Goal: Task Accomplishment & Management: Complete application form

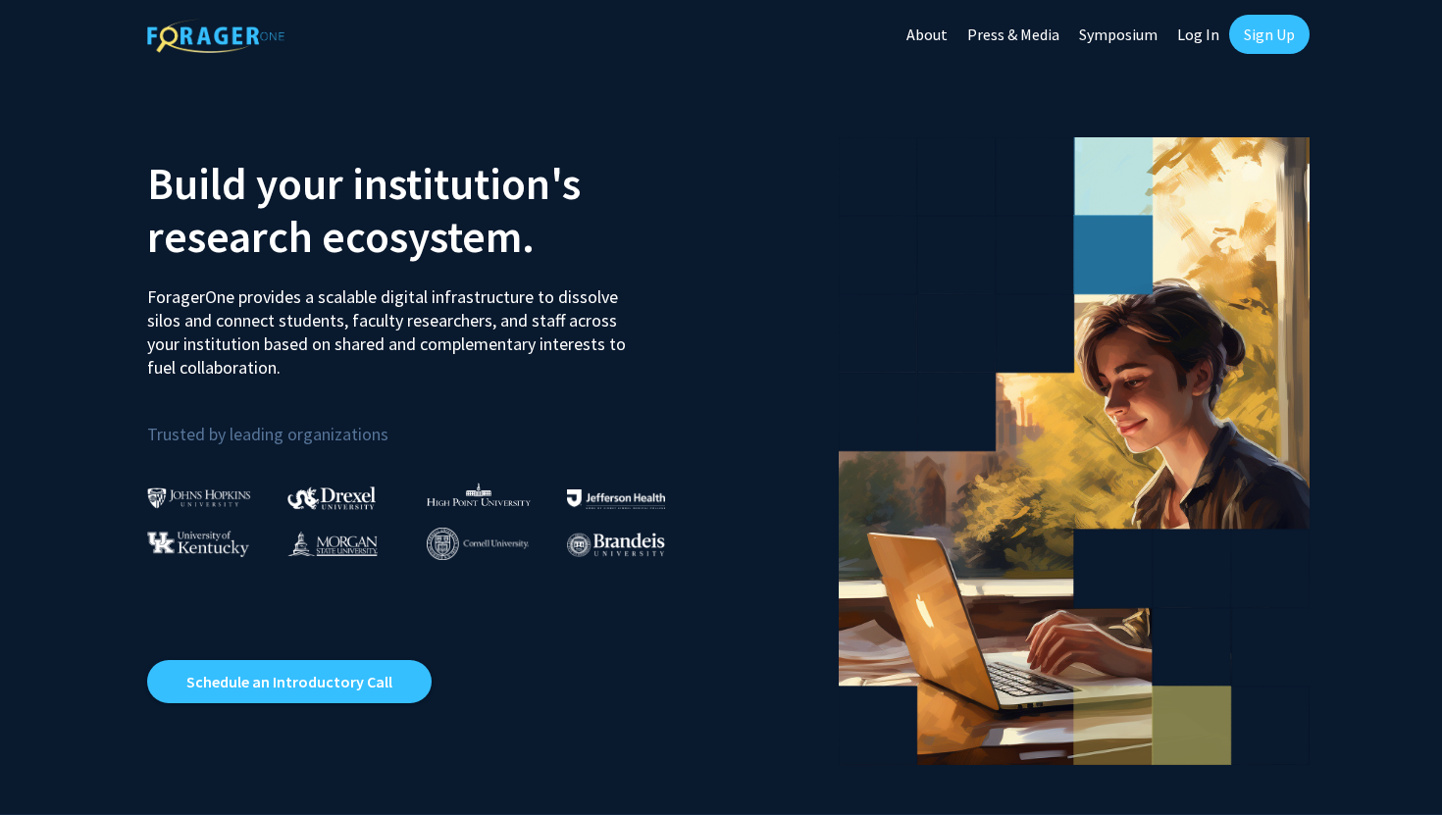
click at [1269, 39] on link "Sign Up" at bounding box center [1269, 34] width 80 height 39
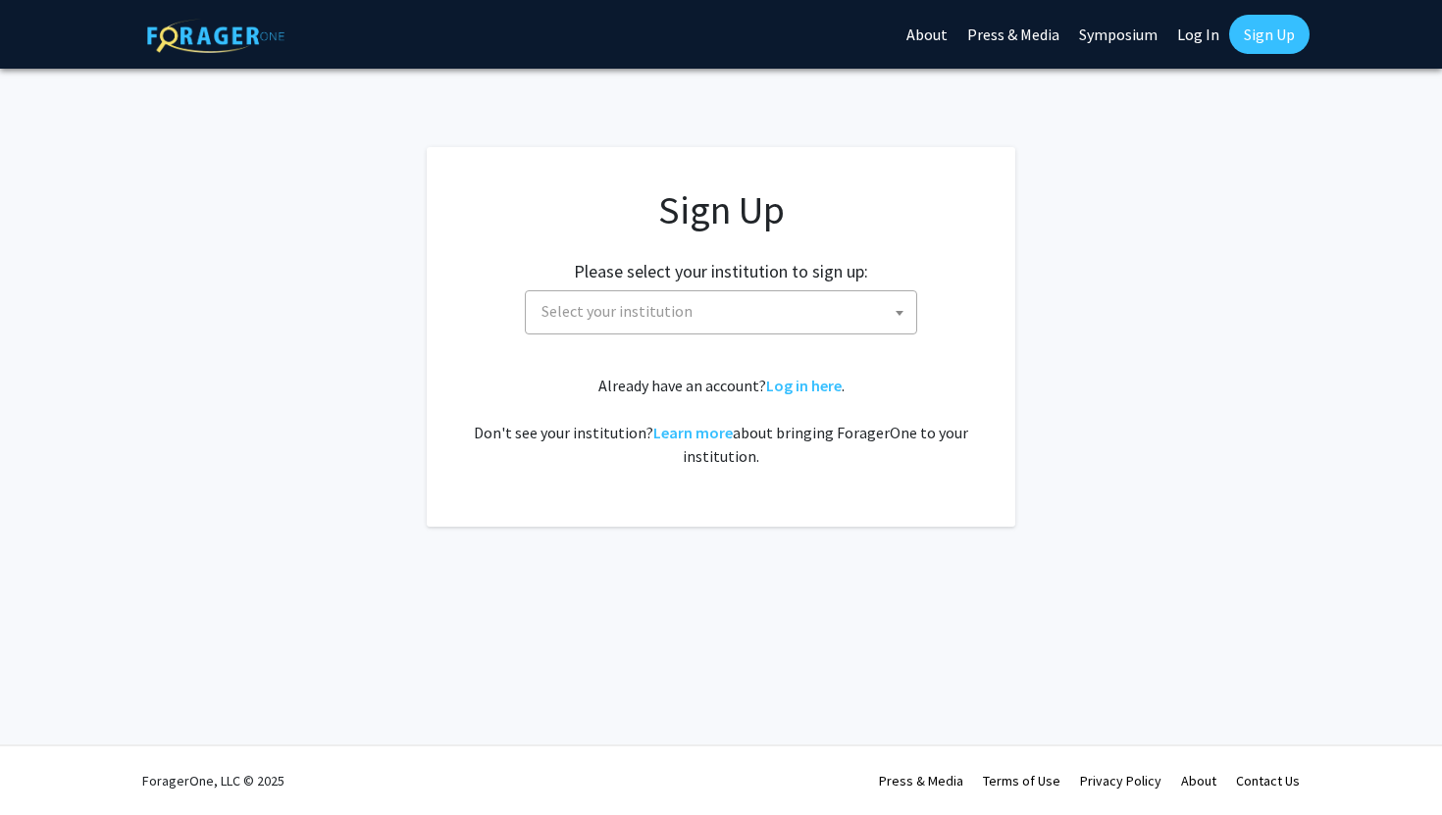
click at [781, 325] on span "Select your institution" at bounding box center [725, 311] width 383 height 40
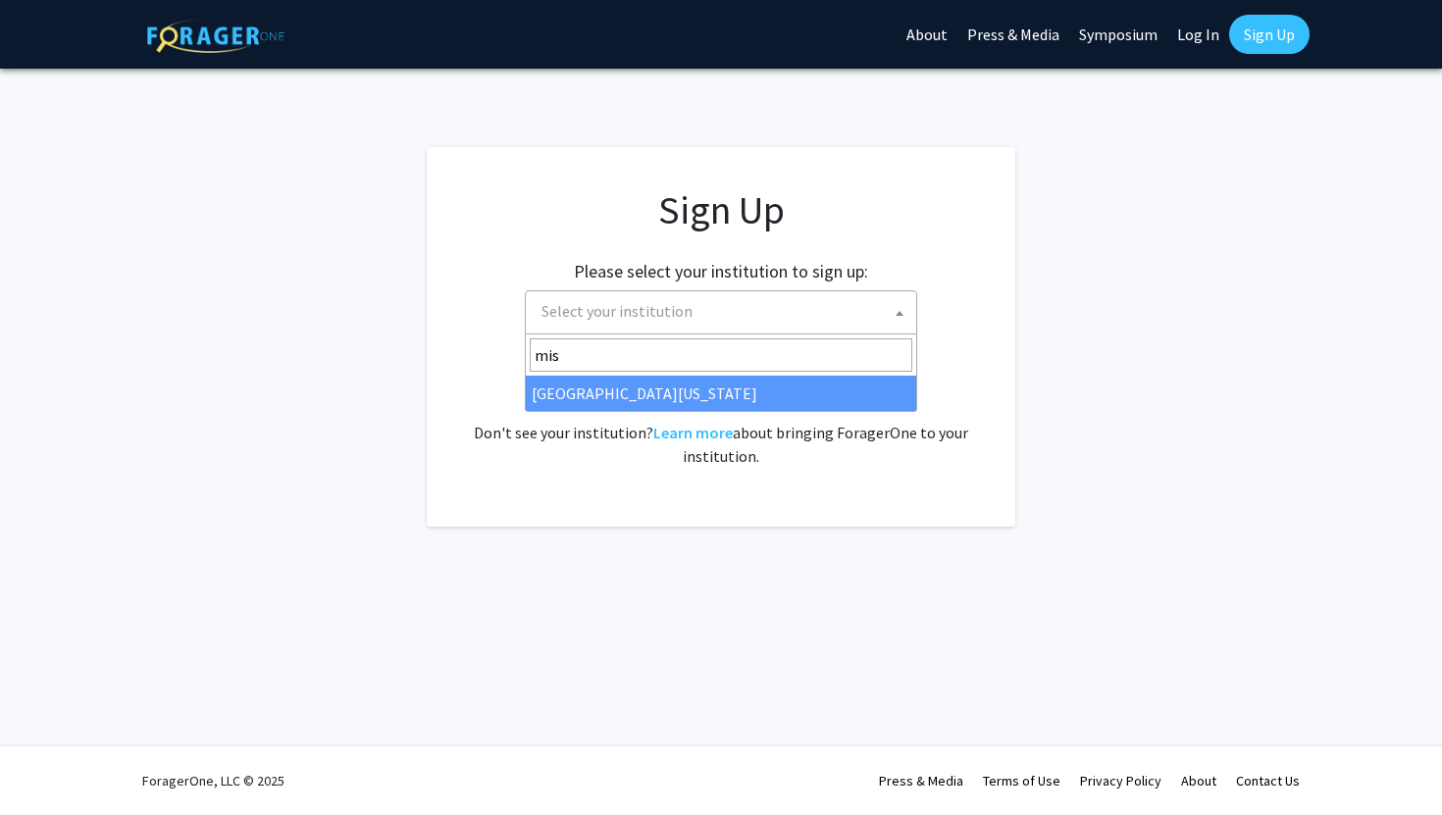
type input "mis"
select select "33"
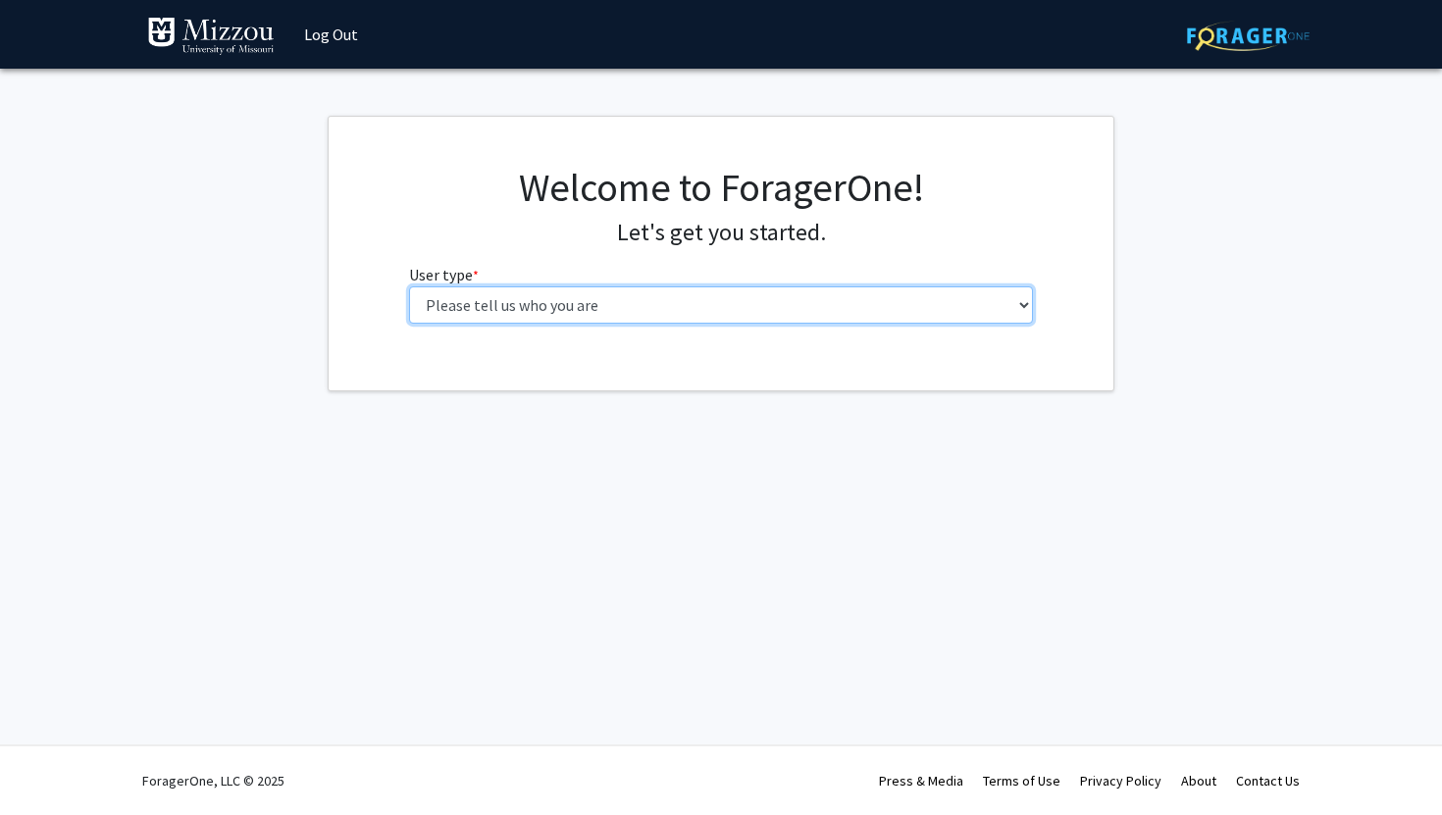
click at [672, 297] on select "Please tell us who you are Undergraduate Student Master's Student Doctoral Cand…" at bounding box center [721, 304] width 625 height 37
select select "1: undergrad"
click at [409, 286] on select "Please tell us who you are Undergraduate Student Master's Student Doctoral Cand…" at bounding box center [721, 304] width 625 height 37
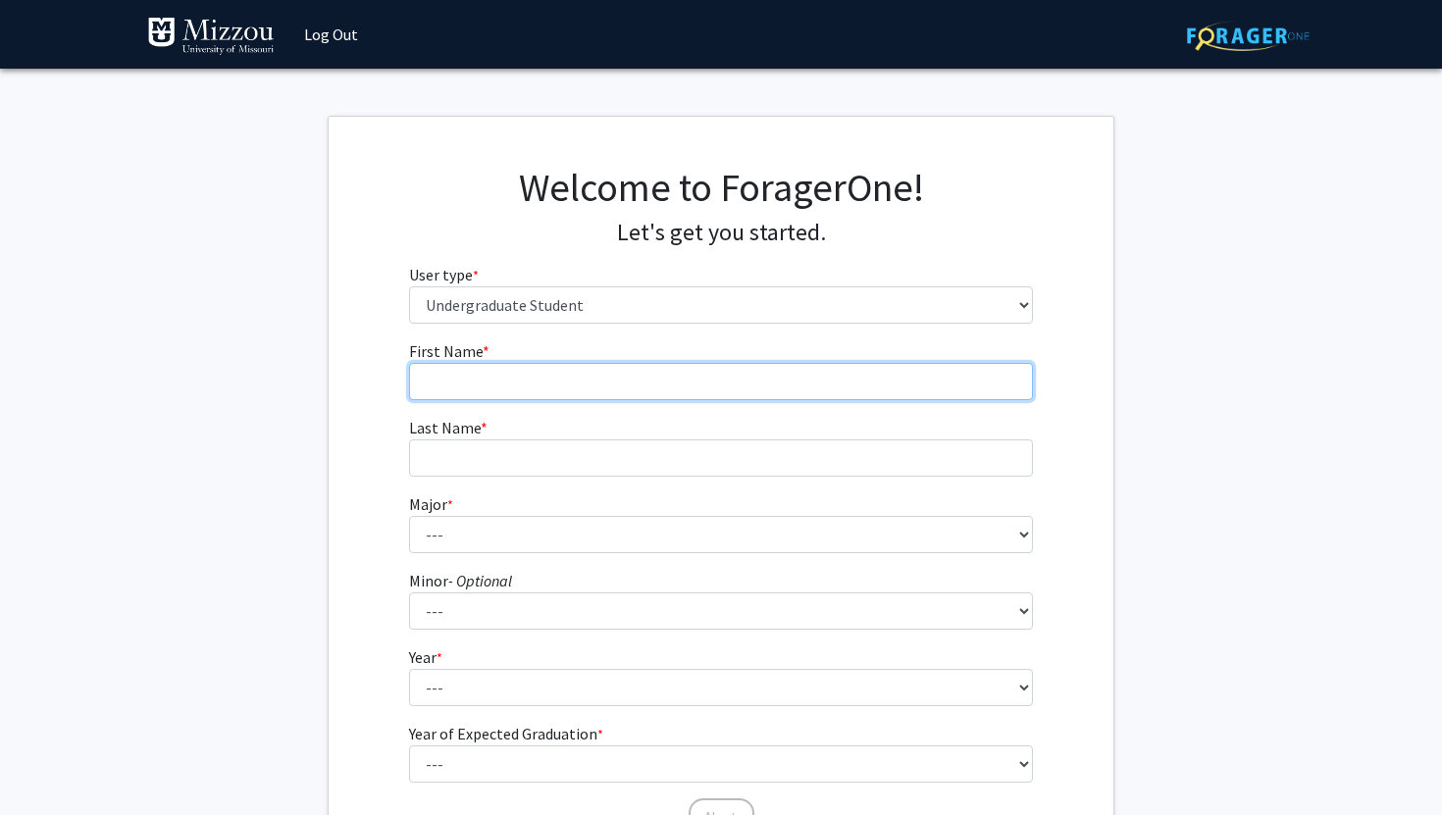
click at [670, 388] on input "First Name * required" at bounding box center [721, 381] width 625 height 37
type input "[PERSON_NAME]"
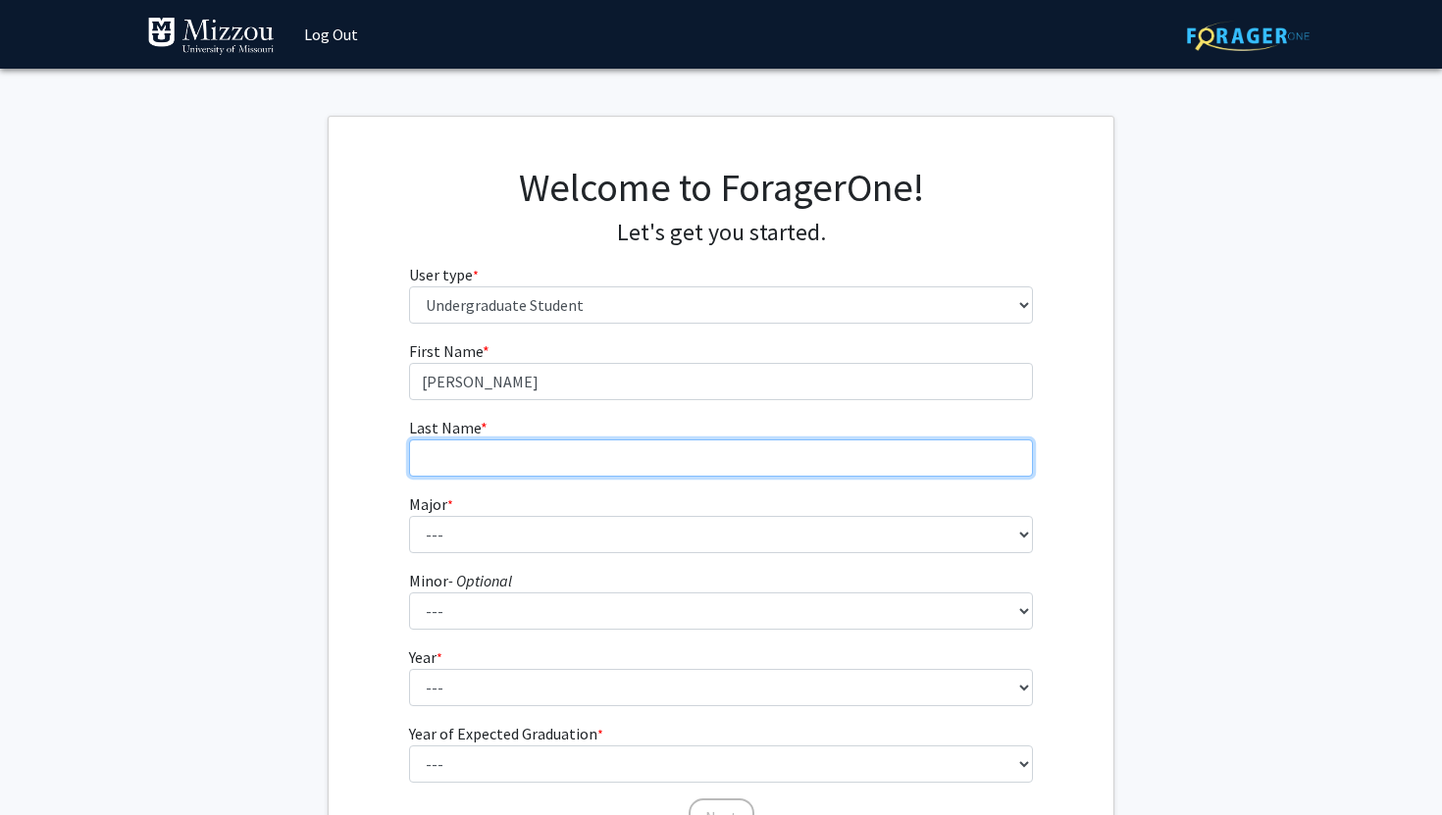
type input "[PERSON_NAME]"
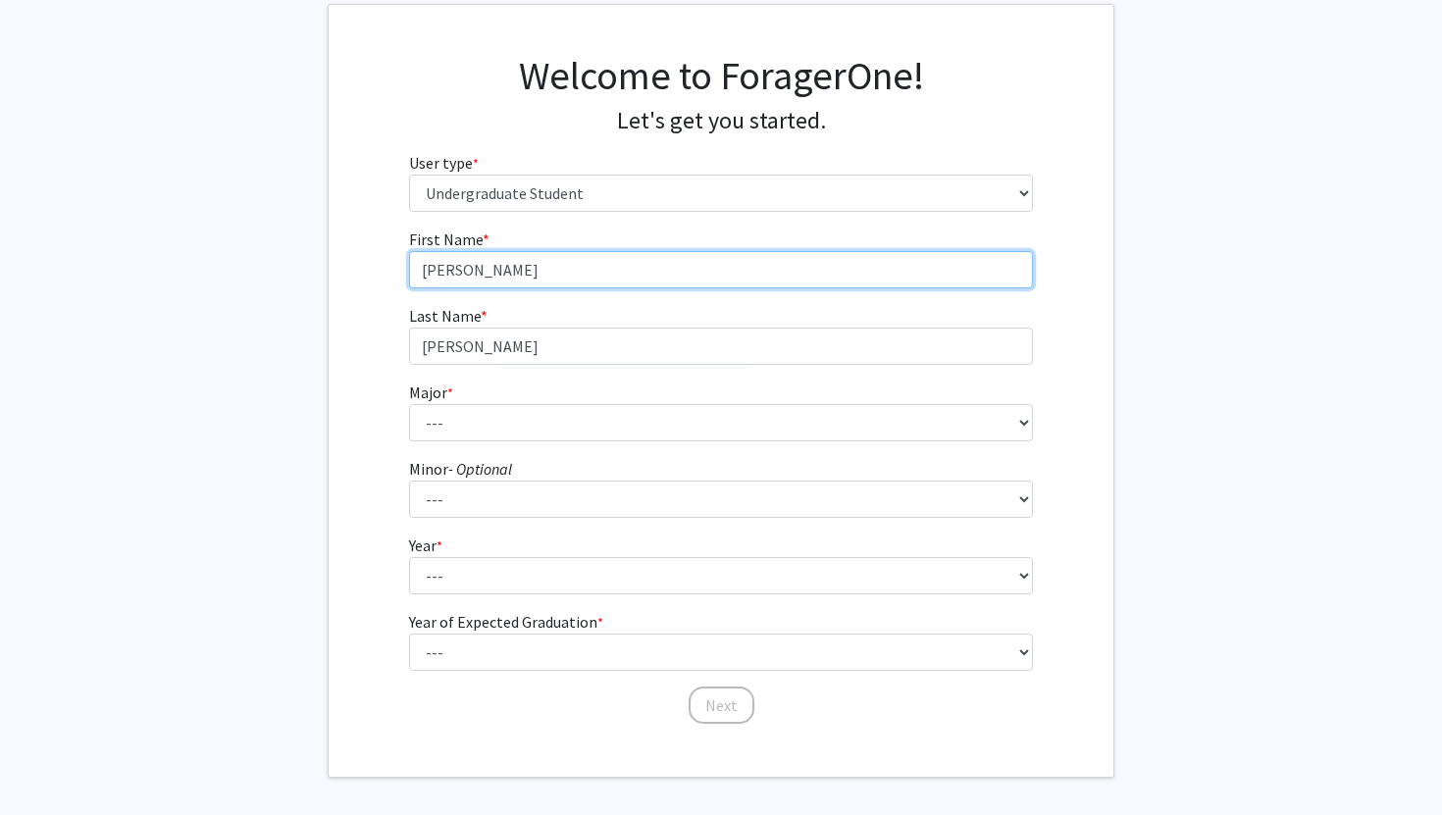
scroll to position [135, 0]
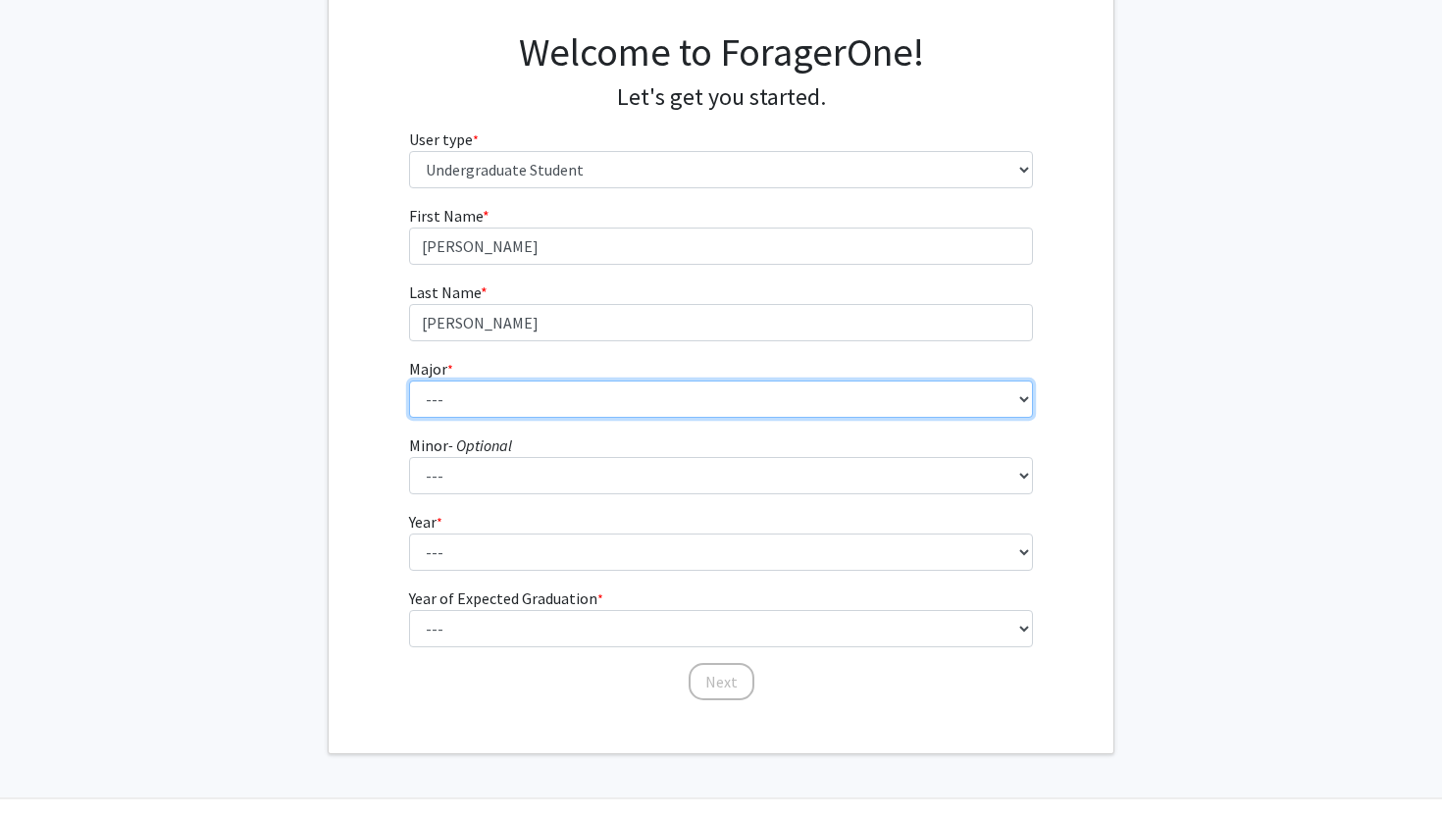
click at [620, 404] on select "--- Agribusiness Management Agricultural Education Agricultural Education: Comm…" at bounding box center [721, 399] width 625 height 37
select select "134: 2627"
click at [409, 381] on select "--- Agribusiness Management Agricultural Education Agricultural Education: Comm…" at bounding box center [721, 399] width 625 height 37
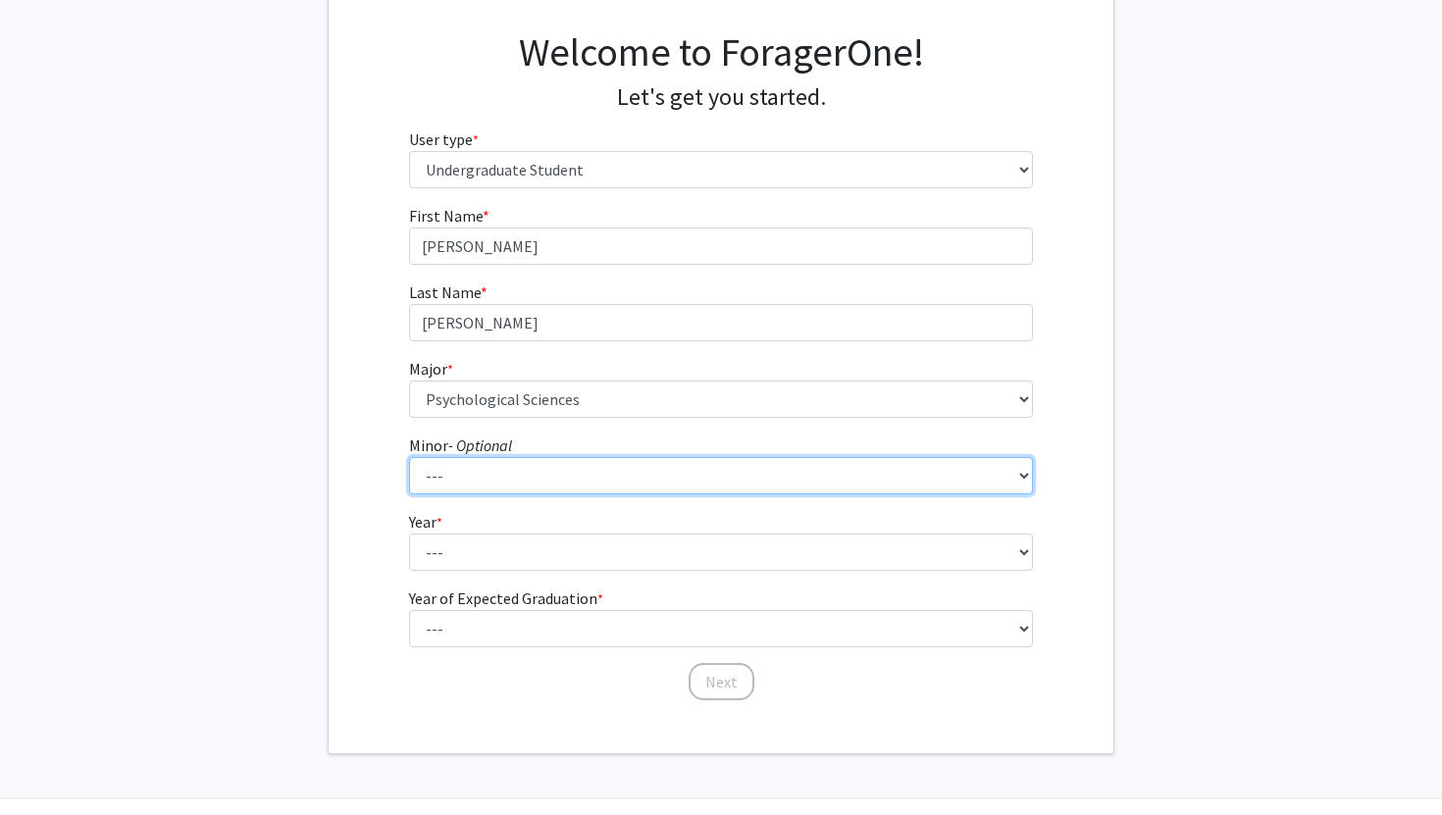
click at [577, 484] on select "--- Accountancy Aerospace Engineering Aerospace Studies Agribusiness Management…" at bounding box center [721, 475] width 625 height 37
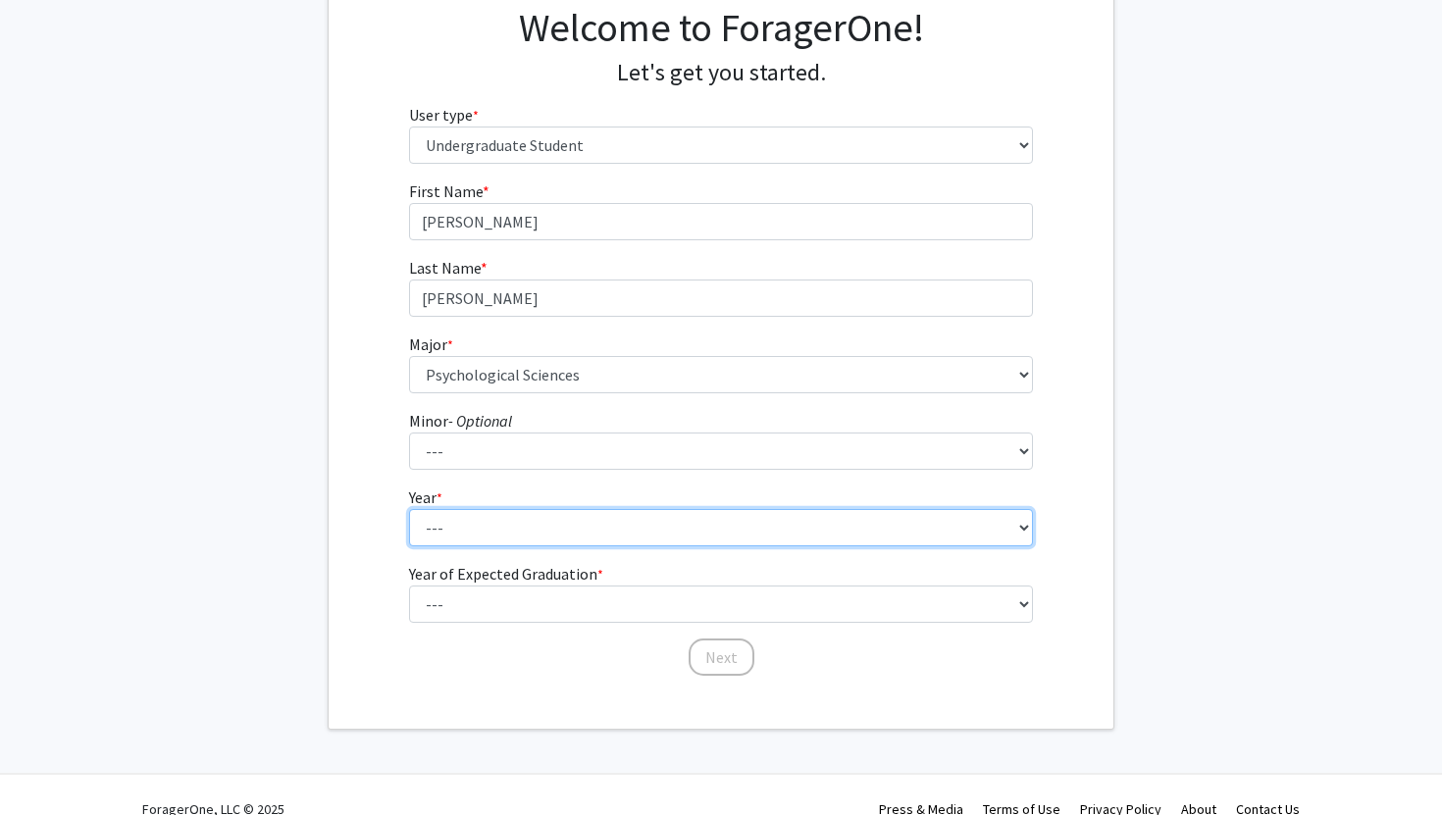
click at [442, 532] on select "--- First-year Sophomore Junior Senior Postbaccalaureate Certificate" at bounding box center [721, 527] width 625 height 37
select select "1: first-year"
click at [409, 509] on select "--- First-year Sophomore Junior Senior Postbaccalaureate Certificate" at bounding box center [721, 527] width 625 height 37
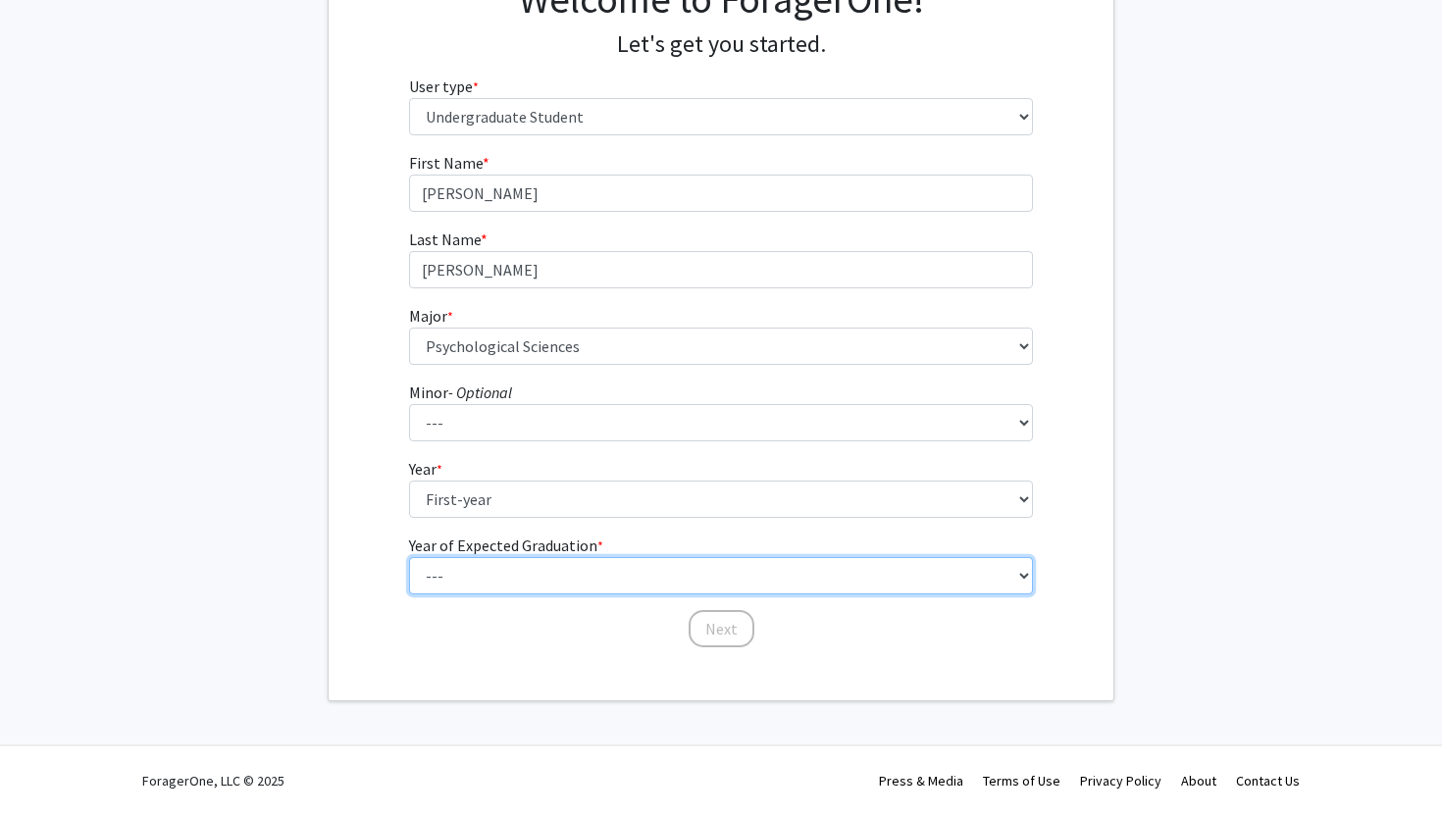
click at [448, 573] on select "--- 2025 2026 2027 2028 2029 2030 2031 2032 2033 2034" at bounding box center [721, 575] width 625 height 37
select select "5: 2029"
click at [409, 557] on select "--- 2025 2026 2027 2028 2029 2030 2031 2032 2033 2034" at bounding box center [721, 575] width 625 height 37
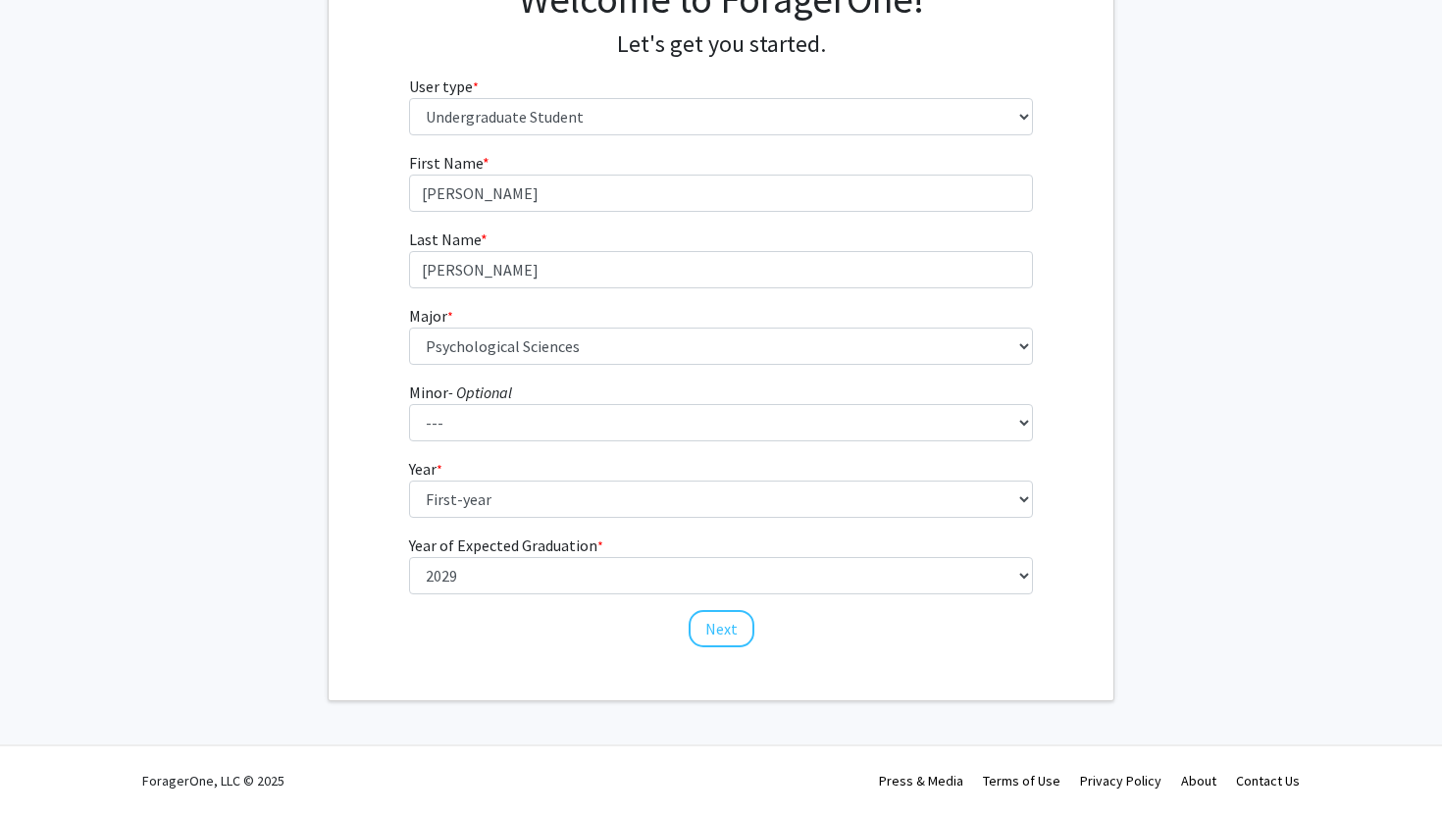
click at [478, 651] on div "Welcome to ForagerOne! Let's get you started. User type * required Please tell …" at bounding box center [721, 314] width 785 height 772
click at [711, 622] on button "Next" at bounding box center [722, 628] width 66 height 37
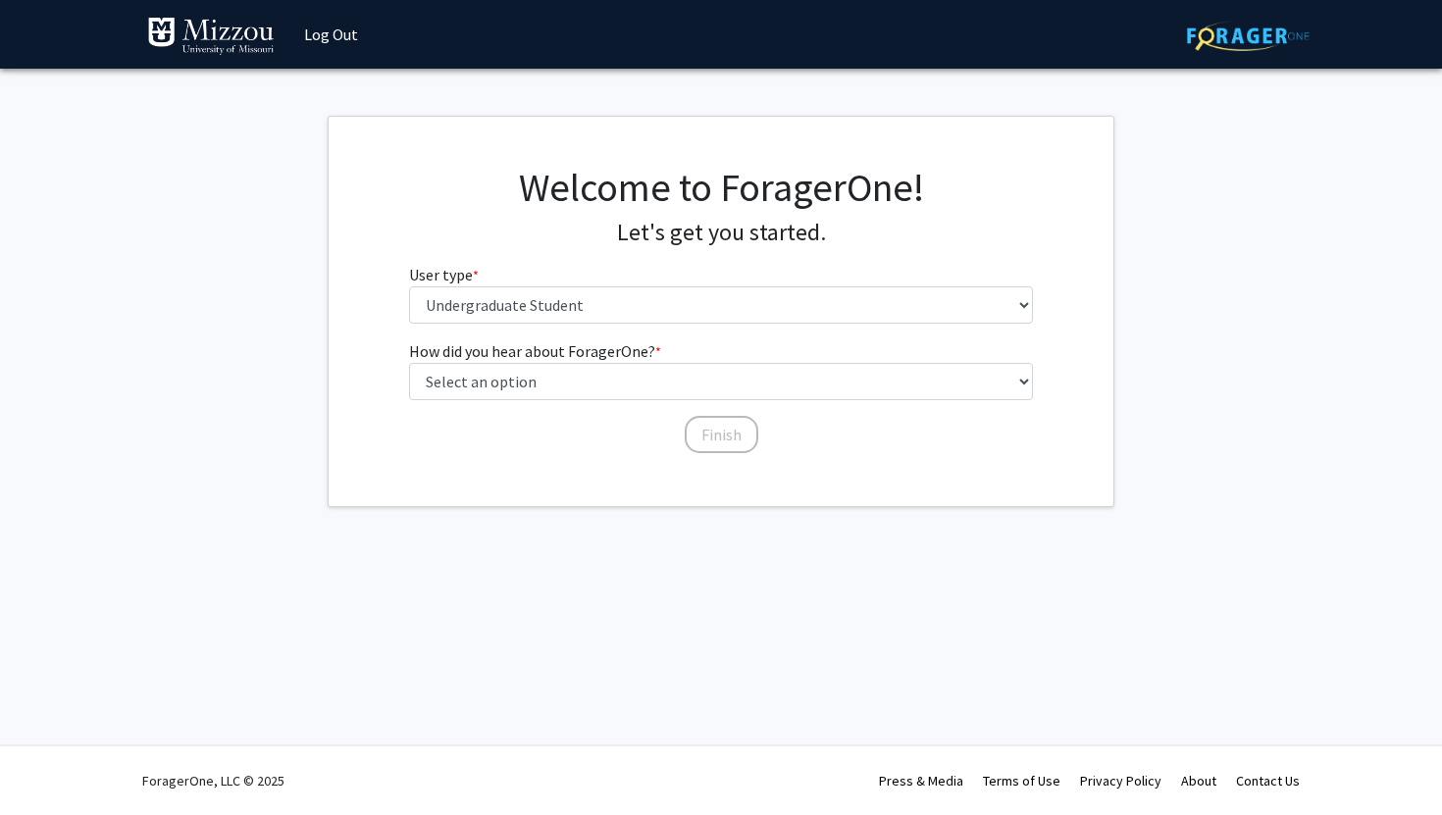
scroll to position [0, 0]
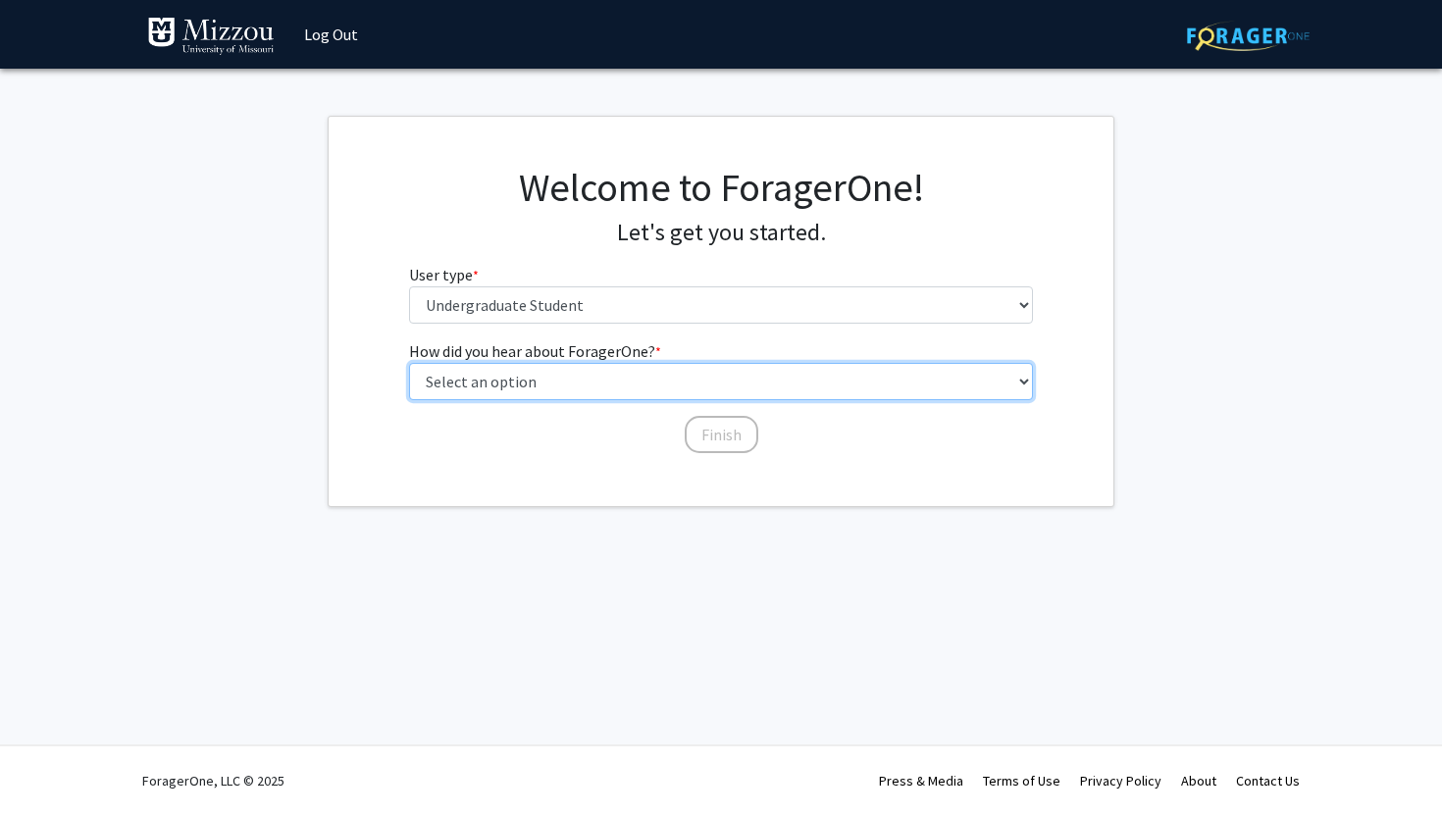
click at [587, 388] on select "Select an option Peer/student recommendation Faculty/staff recommendation Unive…" at bounding box center [721, 381] width 625 height 37
select select "2: faculty_recommendation"
click at [409, 363] on select "Select an option Peer/student recommendation Faculty/staff recommendation Unive…" at bounding box center [721, 381] width 625 height 37
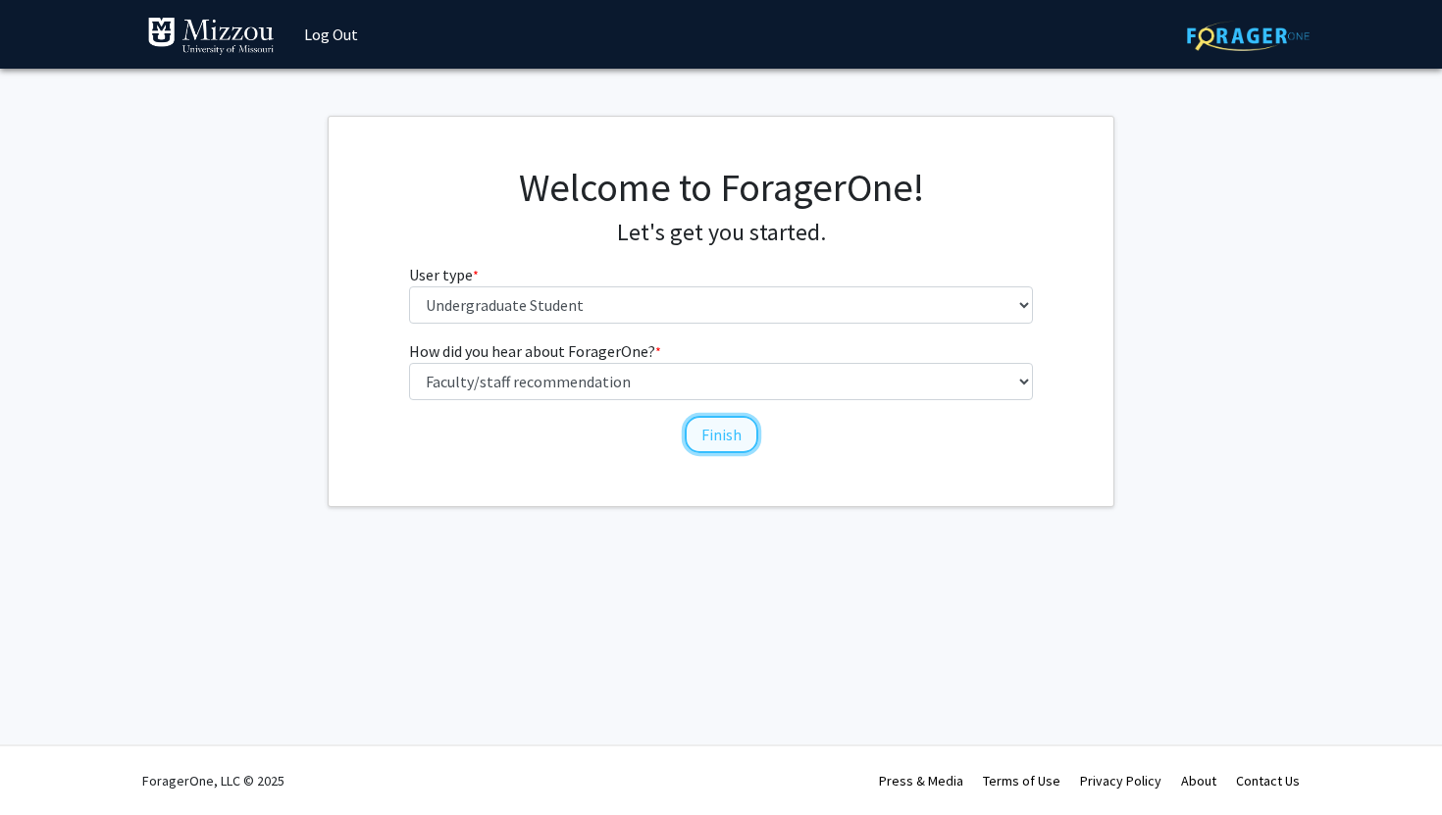
click at [706, 443] on button "Finish" at bounding box center [722, 434] width 74 height 37
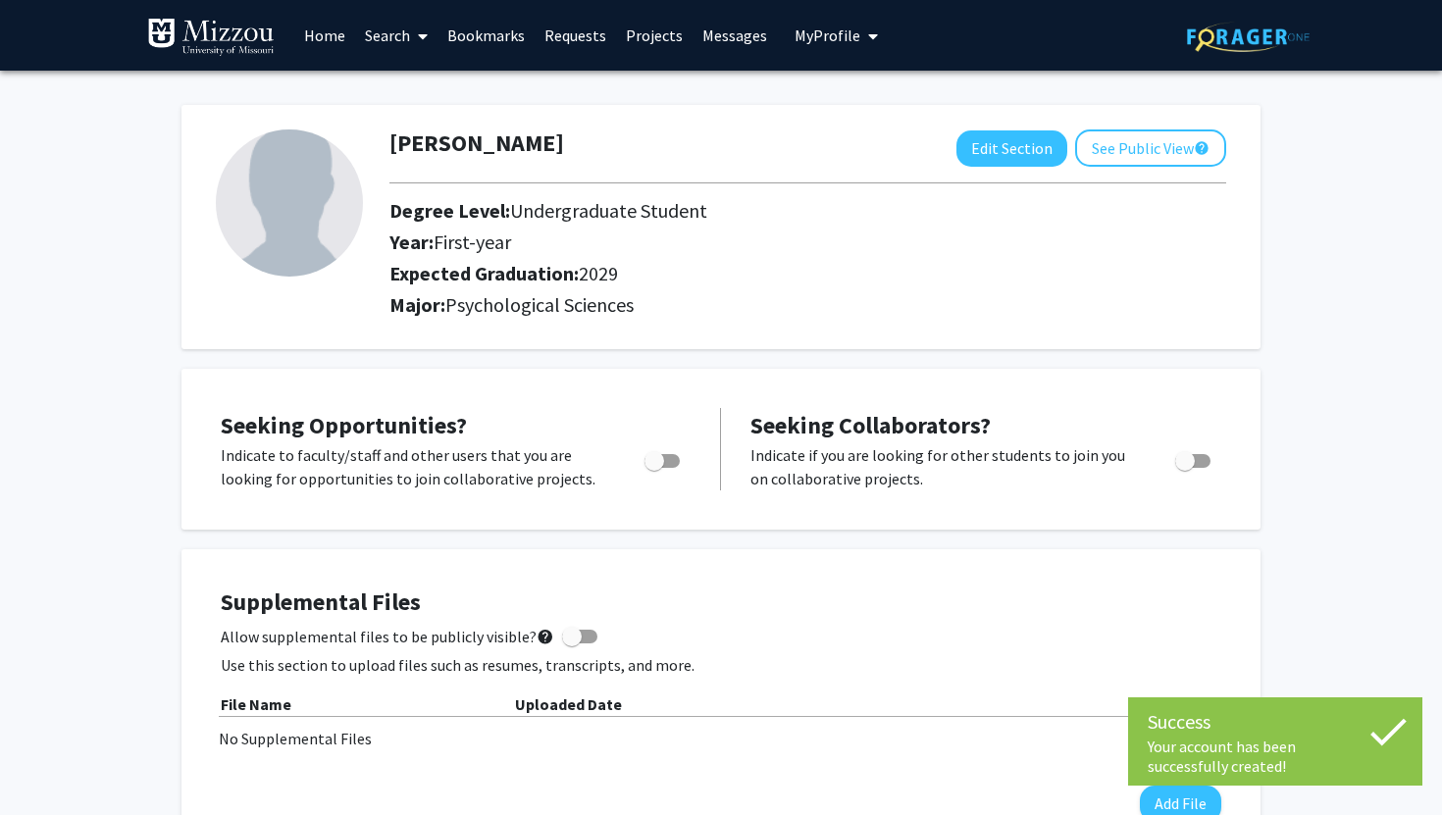
click at [1266, 758] on div "Your account has been successfully created!" at bounding box center [1275, 756] width 255 height 39
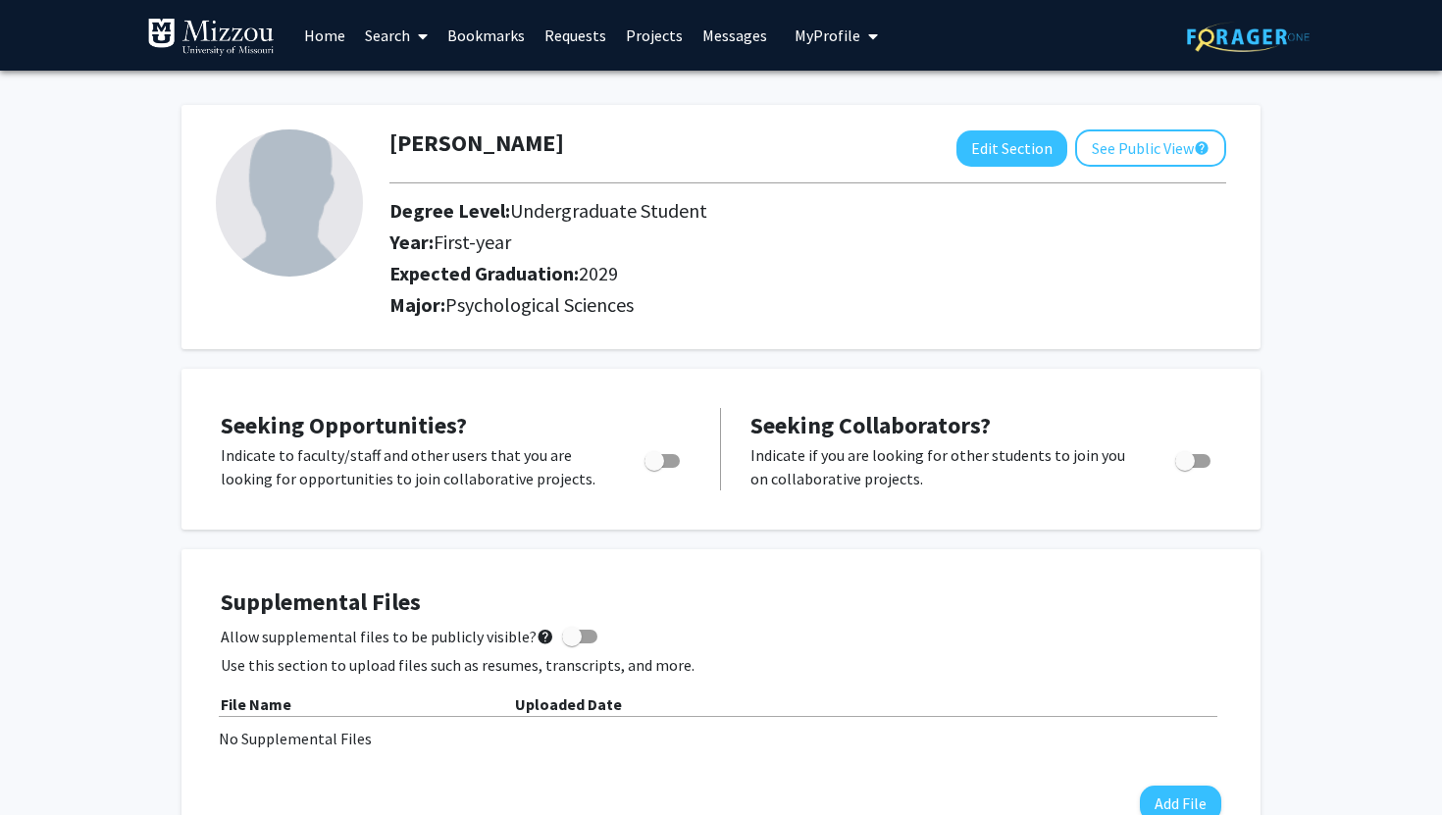
click at [389, 37] on link "Search" at bounding box center [396, 35] width 82 height 69
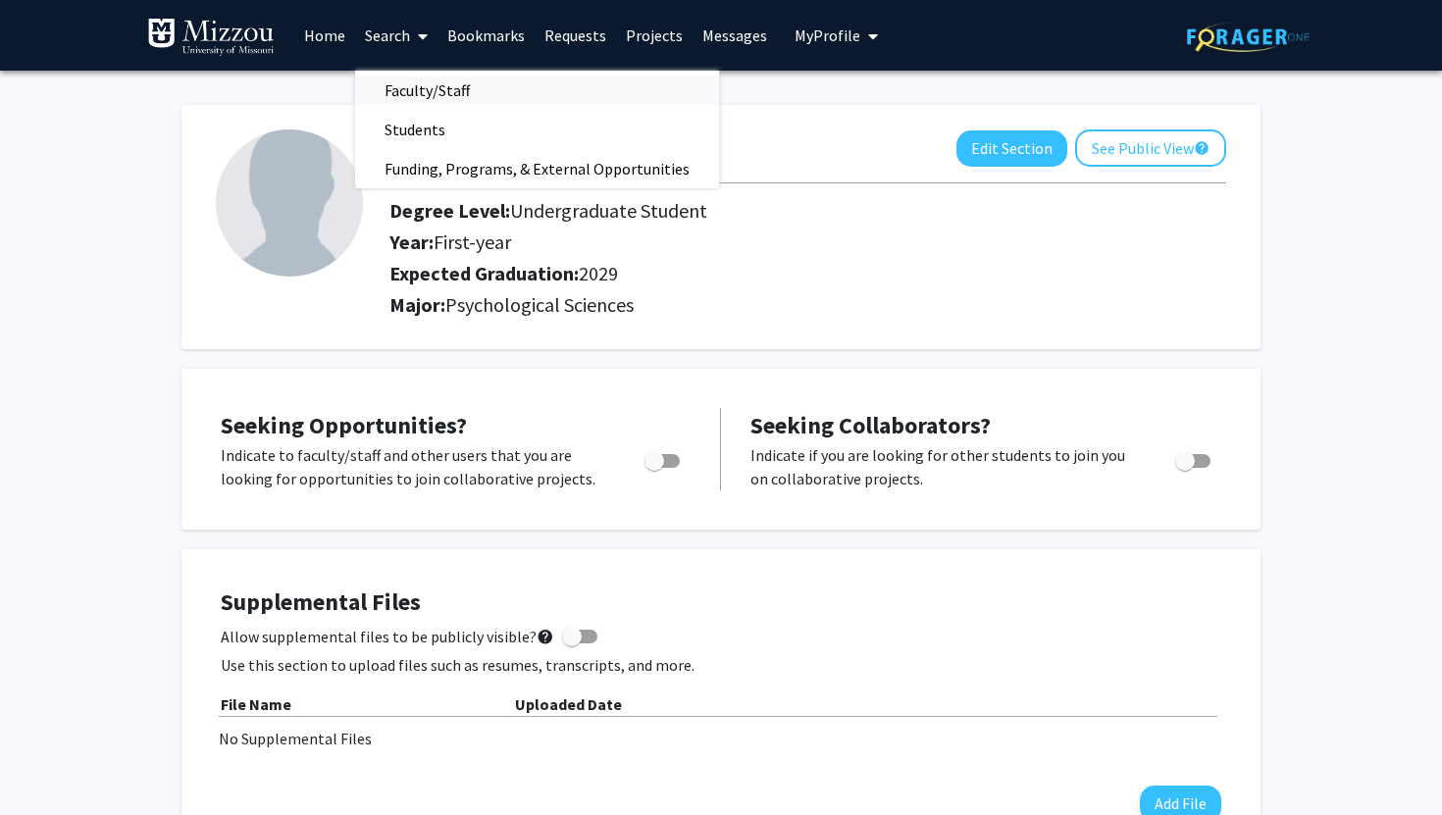
click at [411, 82] on span "Faculty/Staff" at bounding box center [427, 90] width 144 height 39
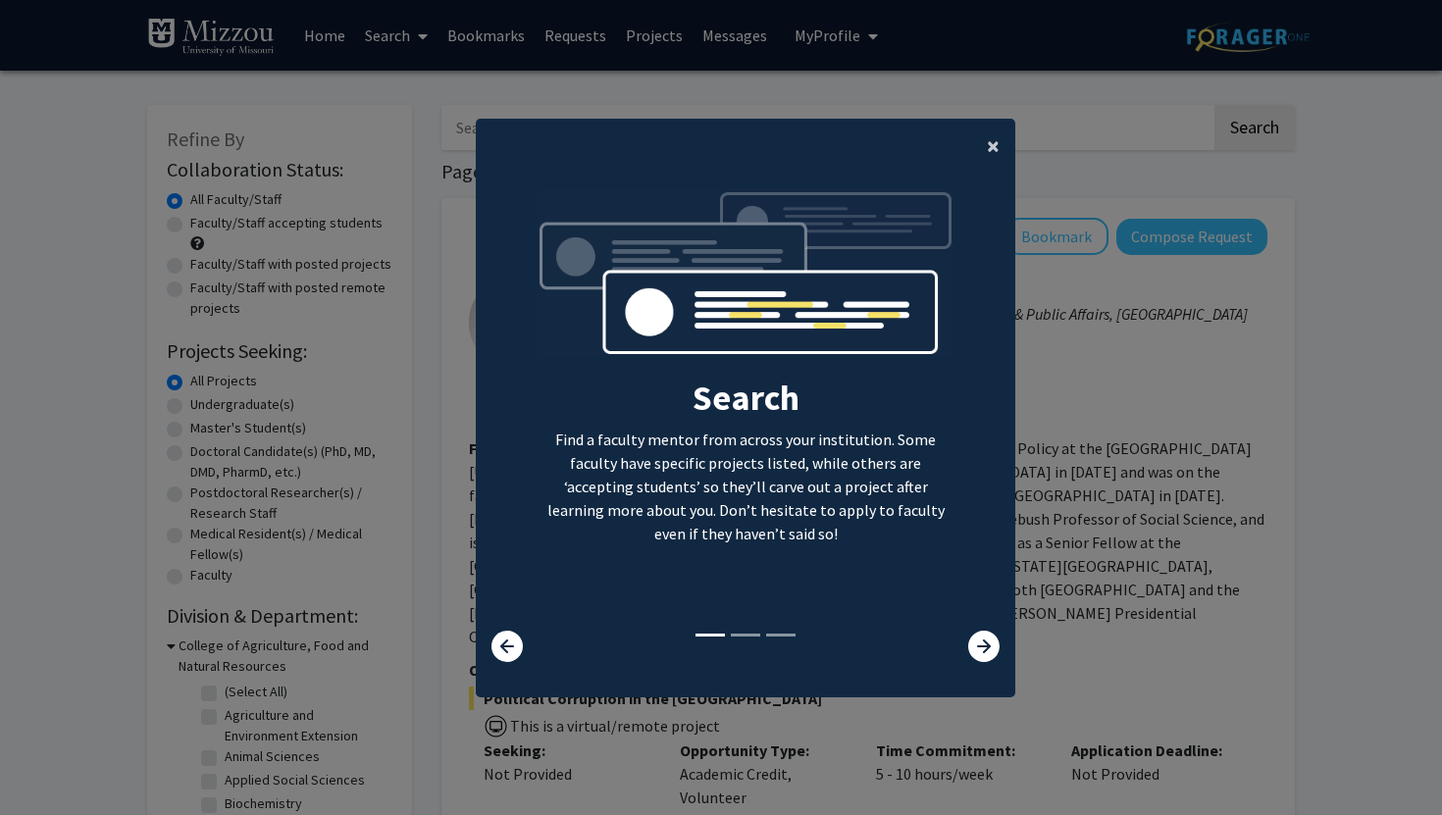
click at [990, 137] on span "×" at bounding box center [993, 145] width 13 height 30
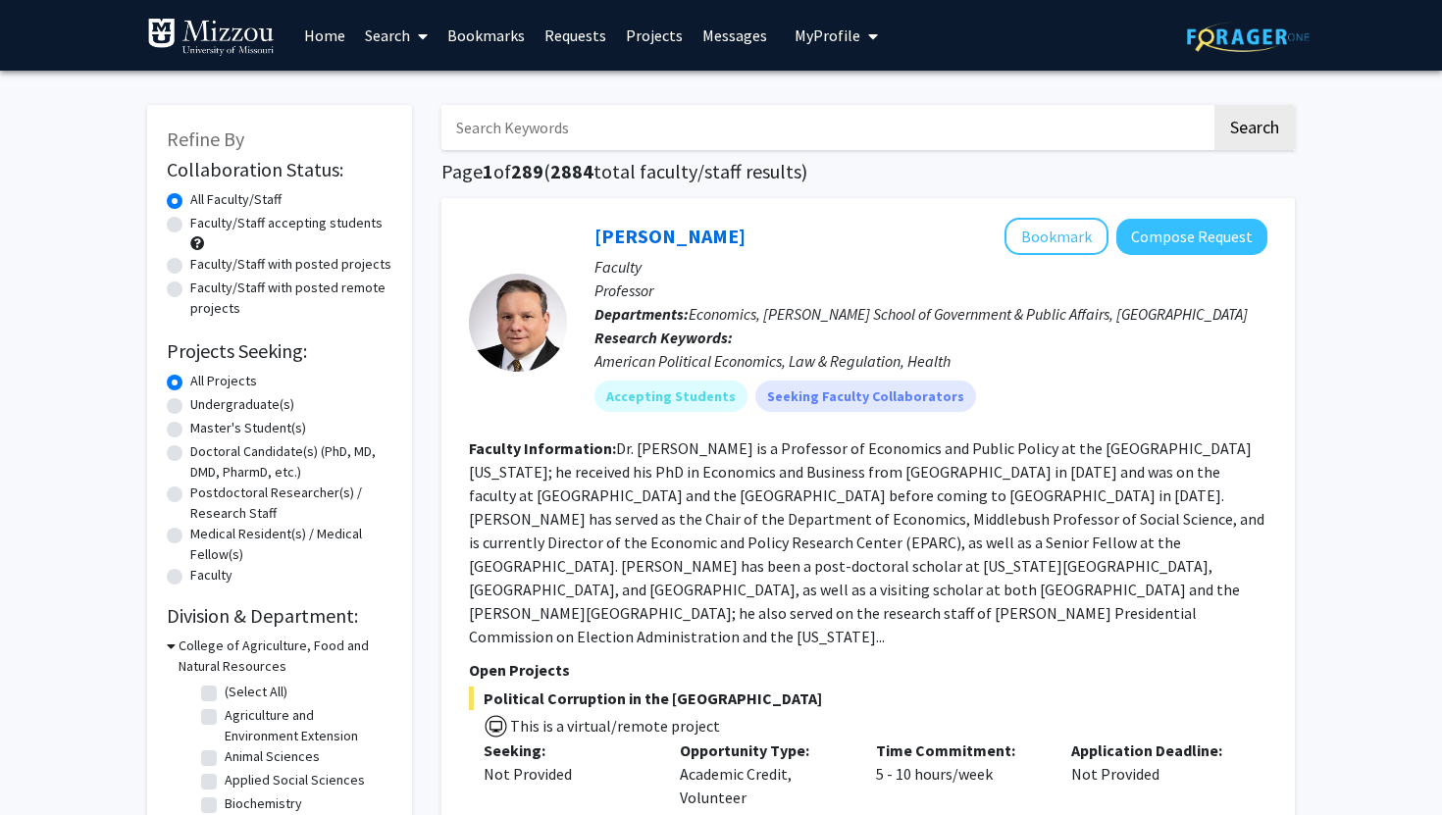
click at [250, 405] on label "Undergraduate(s)" at bounding box center [242, 404] width 104 height 21
click at [203, 405] on input "Undergraduate(s)" at bounding box center [196, 400] width 13 height 13
radio input "true"
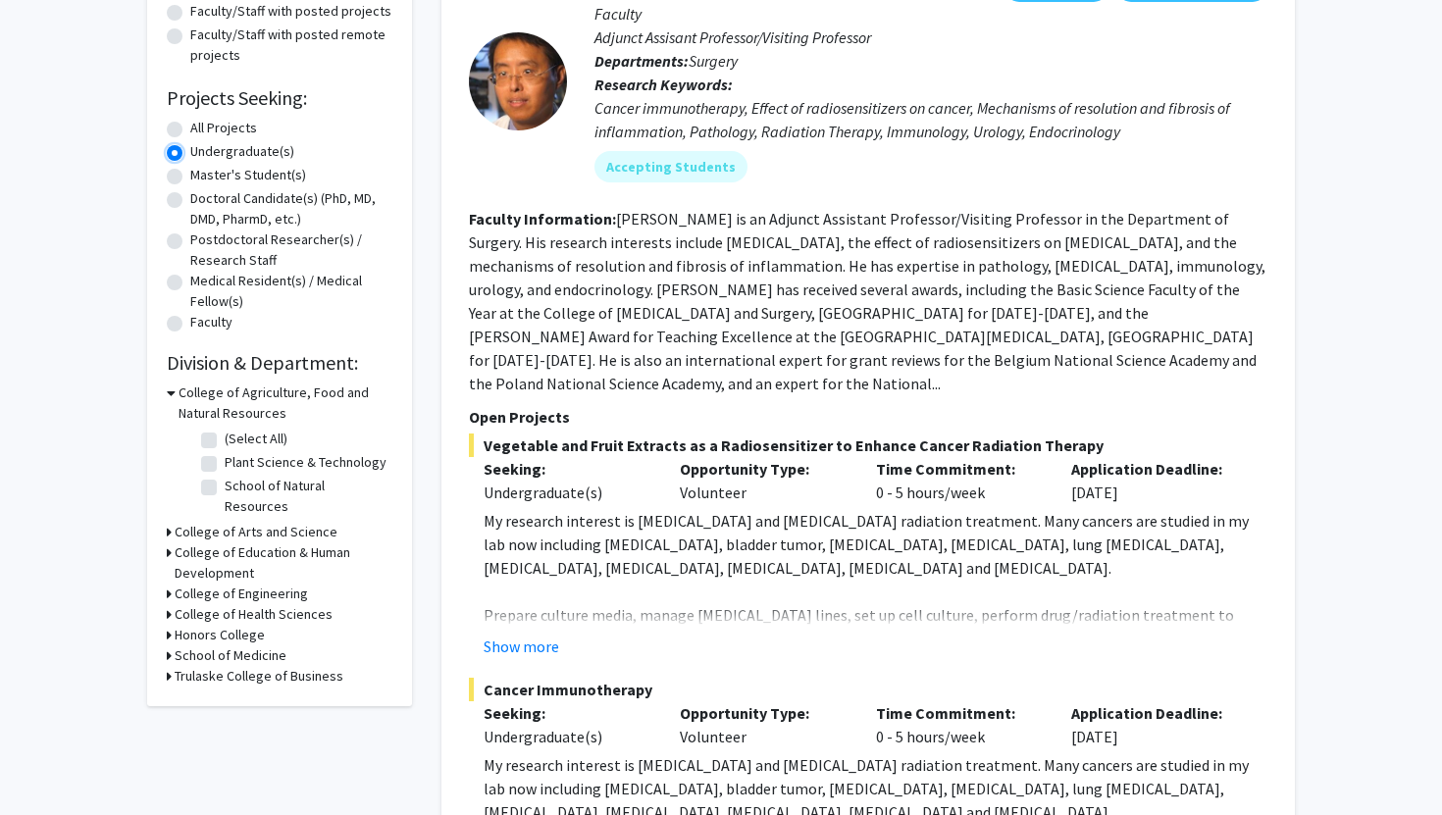
scroll to position [267, 0]
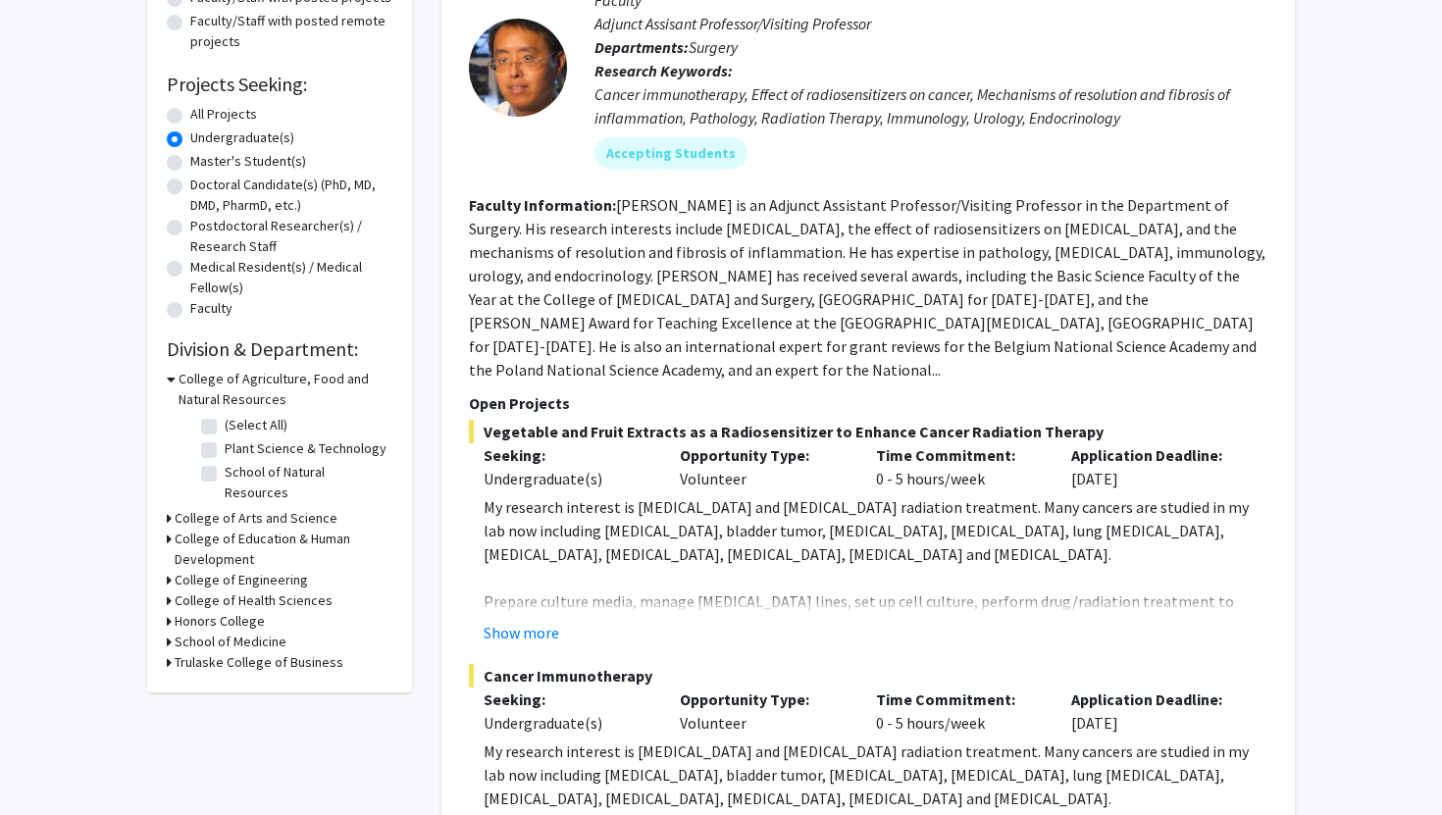
click at [225, 508] on h3 "College of Arts and Science" at bounding box center [256, 518] width 163 height 21
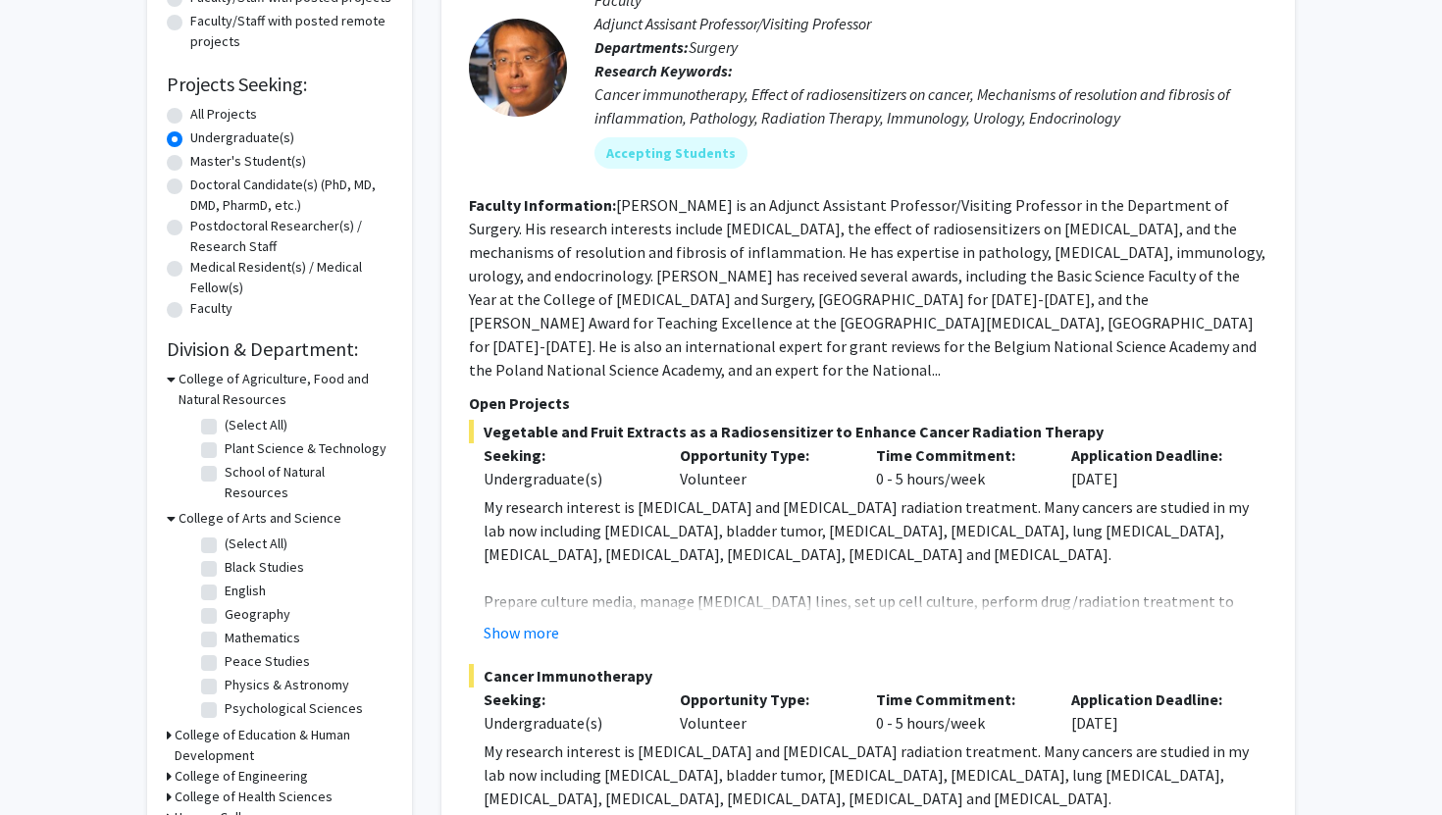
click at [225, 698] on label "Psychological Sciences" at bounding box center [294, 708] width 138 height 21
click at [225, 698] on input "Psychological Sciences" at bounding box center [231, 704] width 13 height 13
checkbox input "true"
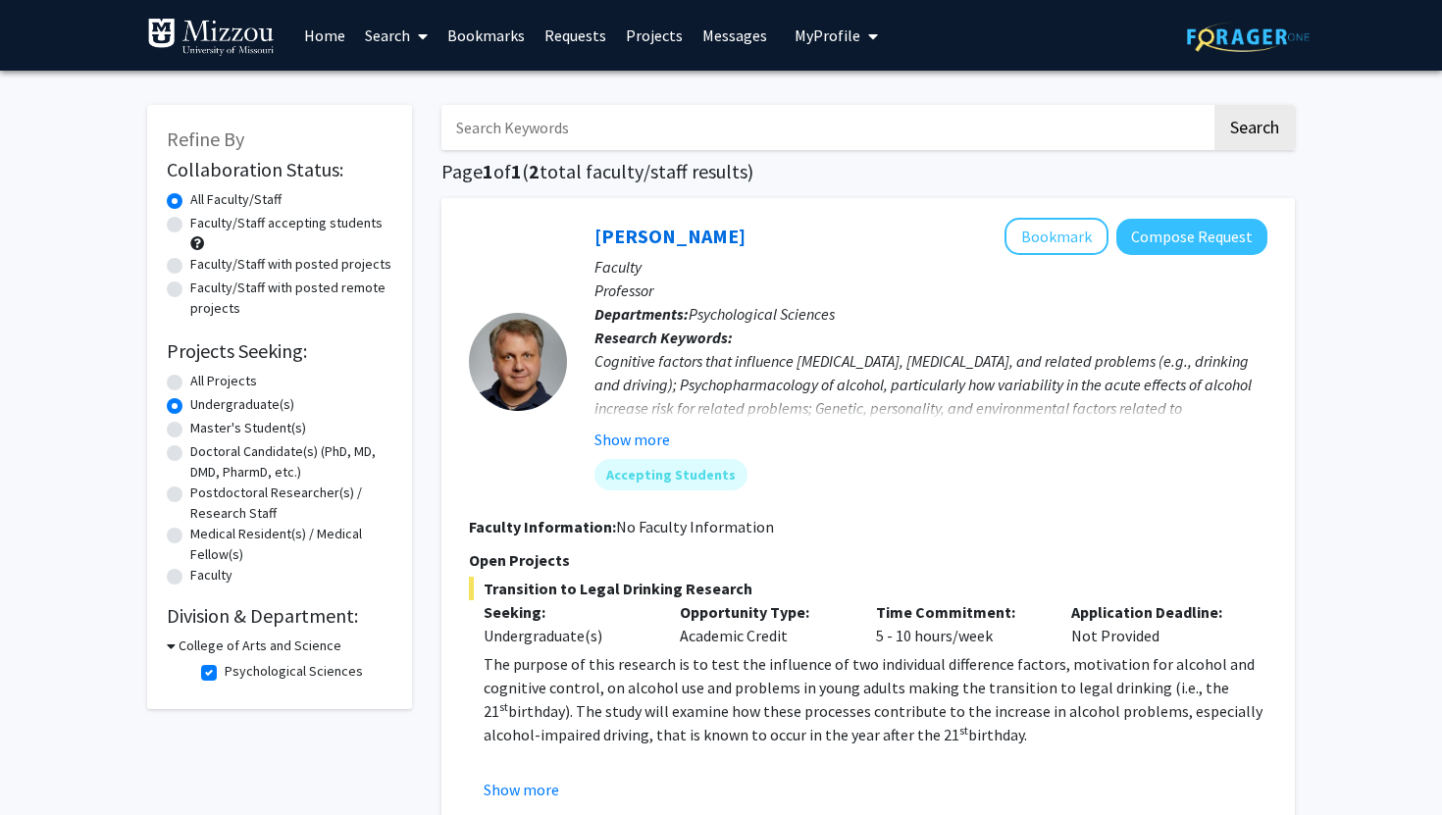
click at [225, 673] on label "Psychological Sciences" at bounding box center [294, 671] width 138 height 21
click at [225, 673] on input "Psychological Sciences" at bounding box center [231, 667] width 13 height 13
checkbox input "false"
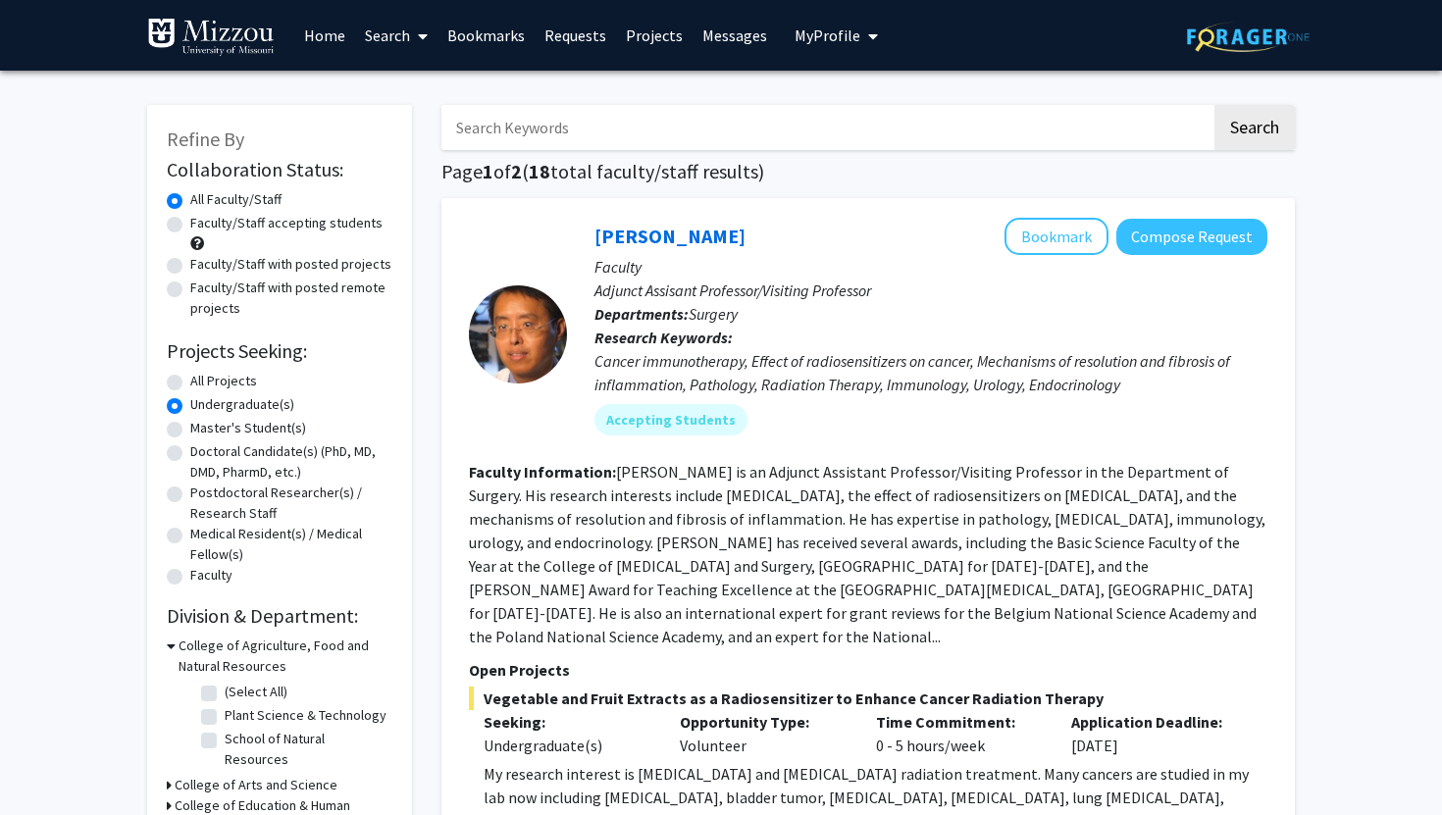
click at [539, 118] on input "Search Keywords" at bounding box center [826, 127] width 770 height 45
type input "psychology"
click at [1214, 105] on button "Search" at bounding box center [1254, 127] width 80 height 45
radio input "true"
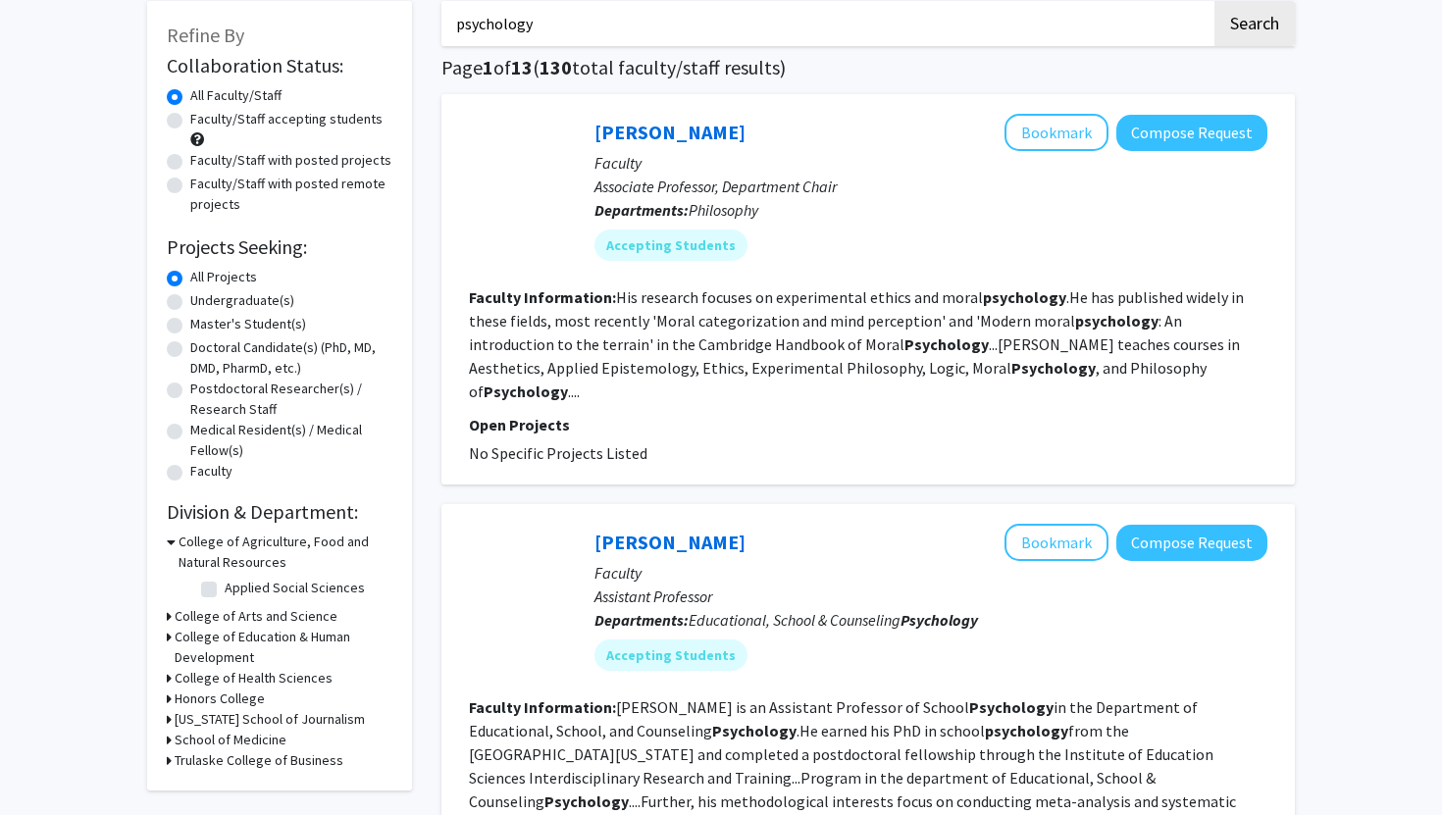
scroll to position [88, 0]
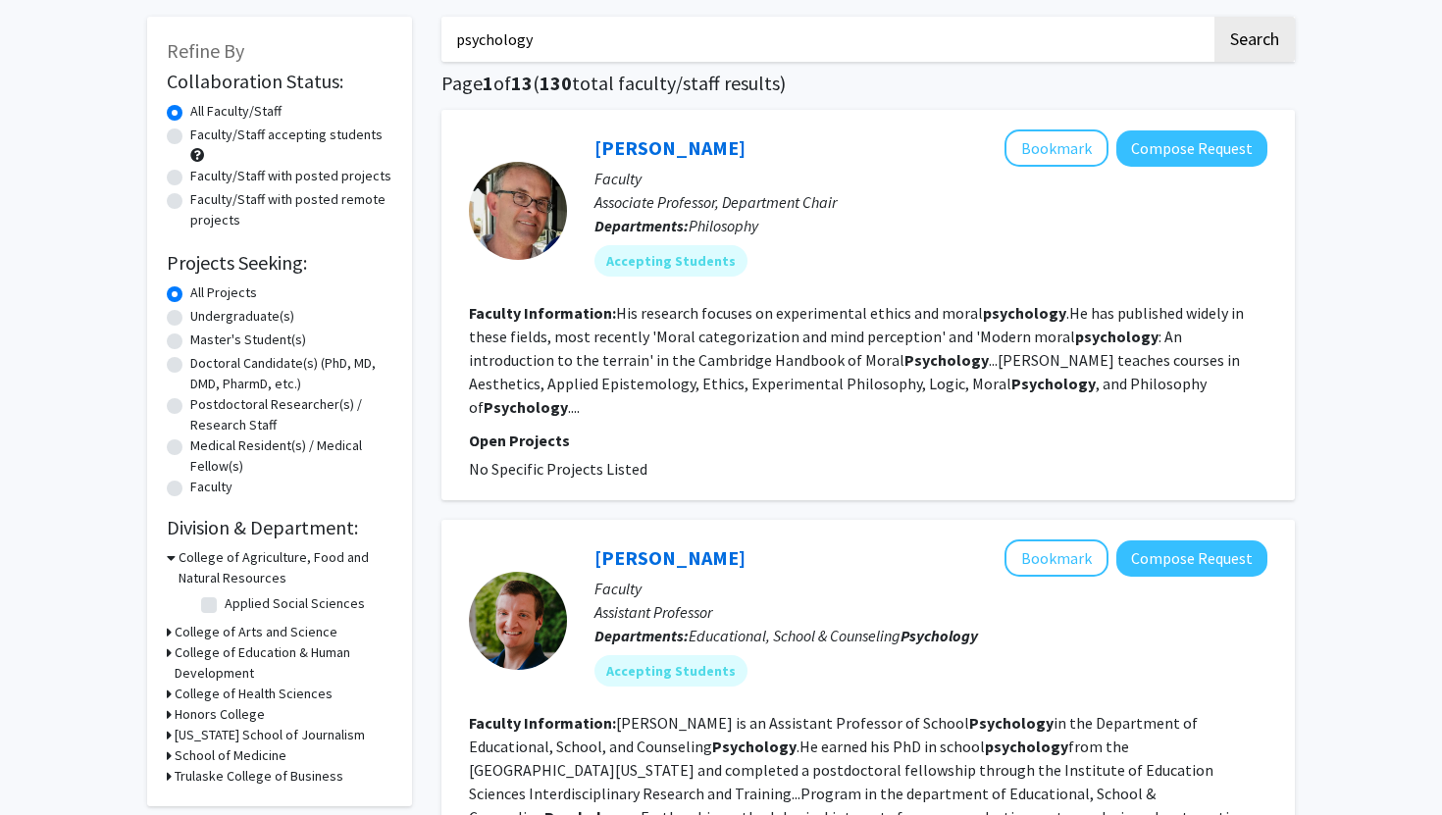
click at [264, 318] on label "Undergraduate(s)" at bounding box center [242, 316] width 104 height 21
click at [203, 318] on input "Undergraduate(s)" at bounding box center [196, 312] width 13 height 13
radio input "true"
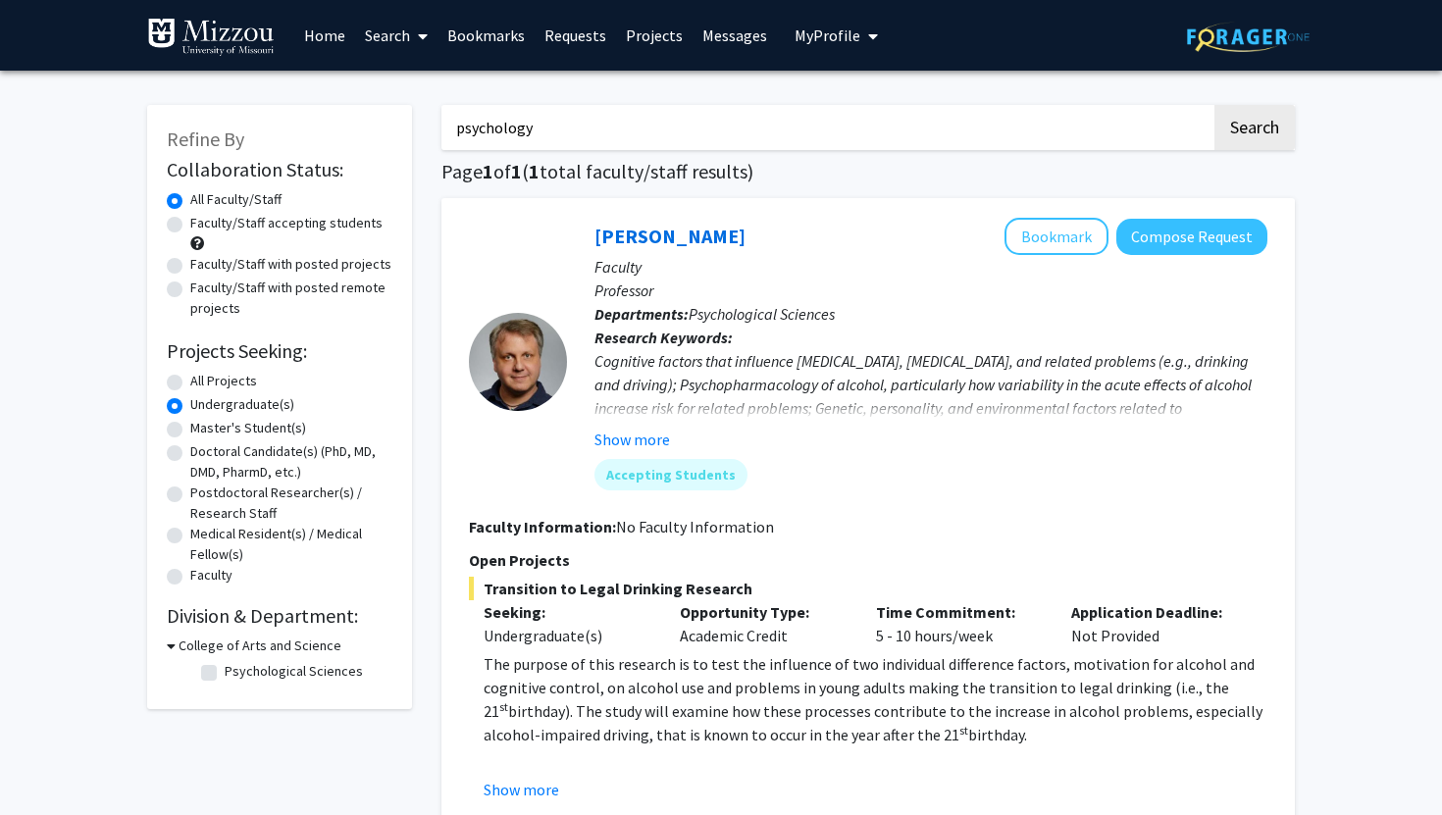
click at [225, 672] on label "Psychological Sciences" at bounding box center [294, 671] width 138 height 21
click at [225, 672] on input "Psychological Sciences" at bounding box center [231, 667] width 13 height 13
checkbox input "true"
drag, startPoint x: 578, startPoint y: 117, endPoint x: 566, endPoint y: 118, distance: 11.8
click at [566, 118] on input "psychology" at bounding box center [826, 127] width 770 height 45
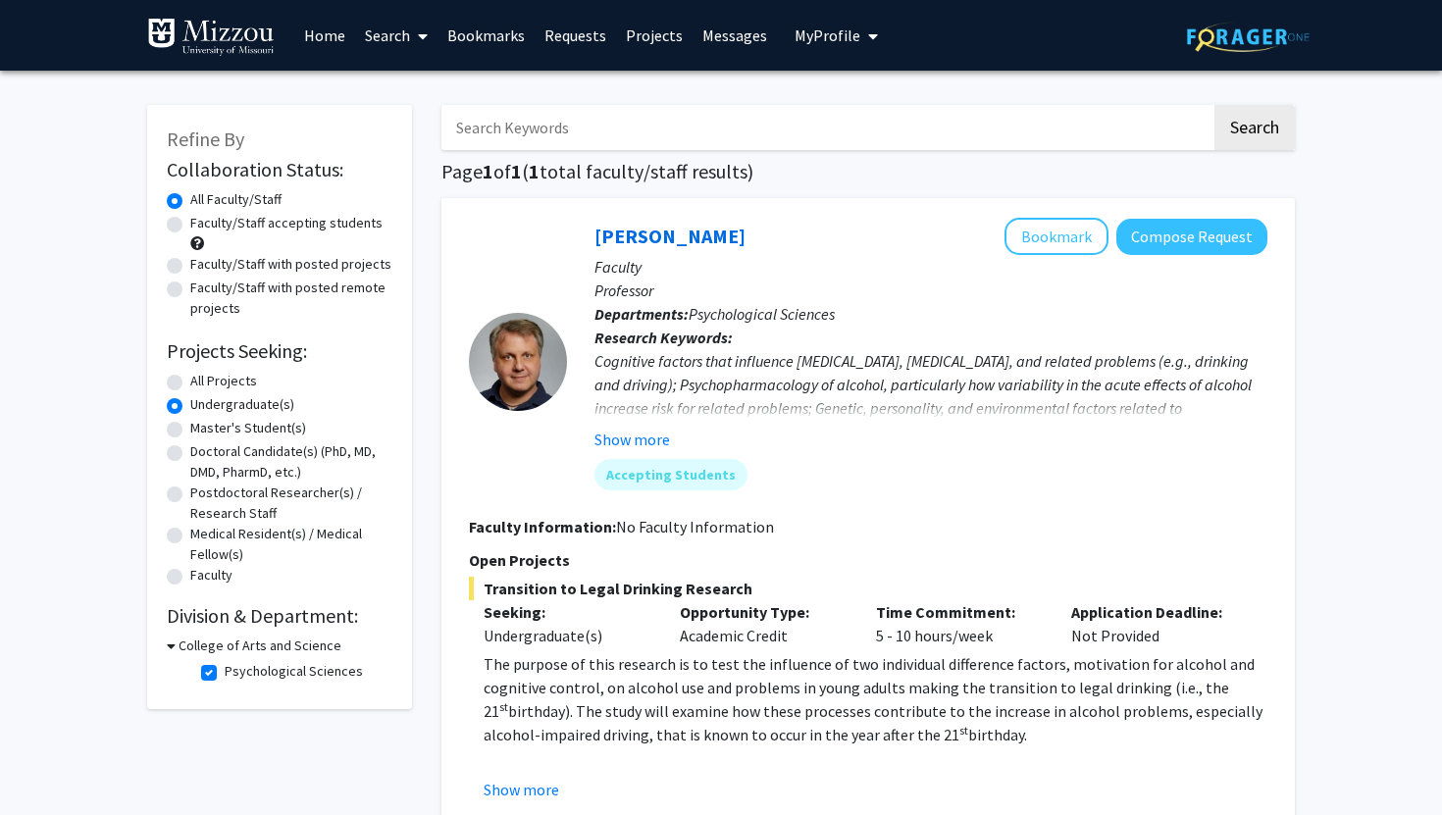
click at [1214, 105] on button "Search" at bounding box center [1254, 127] width 80 height 45
radio input "true"
checkbox input "false"
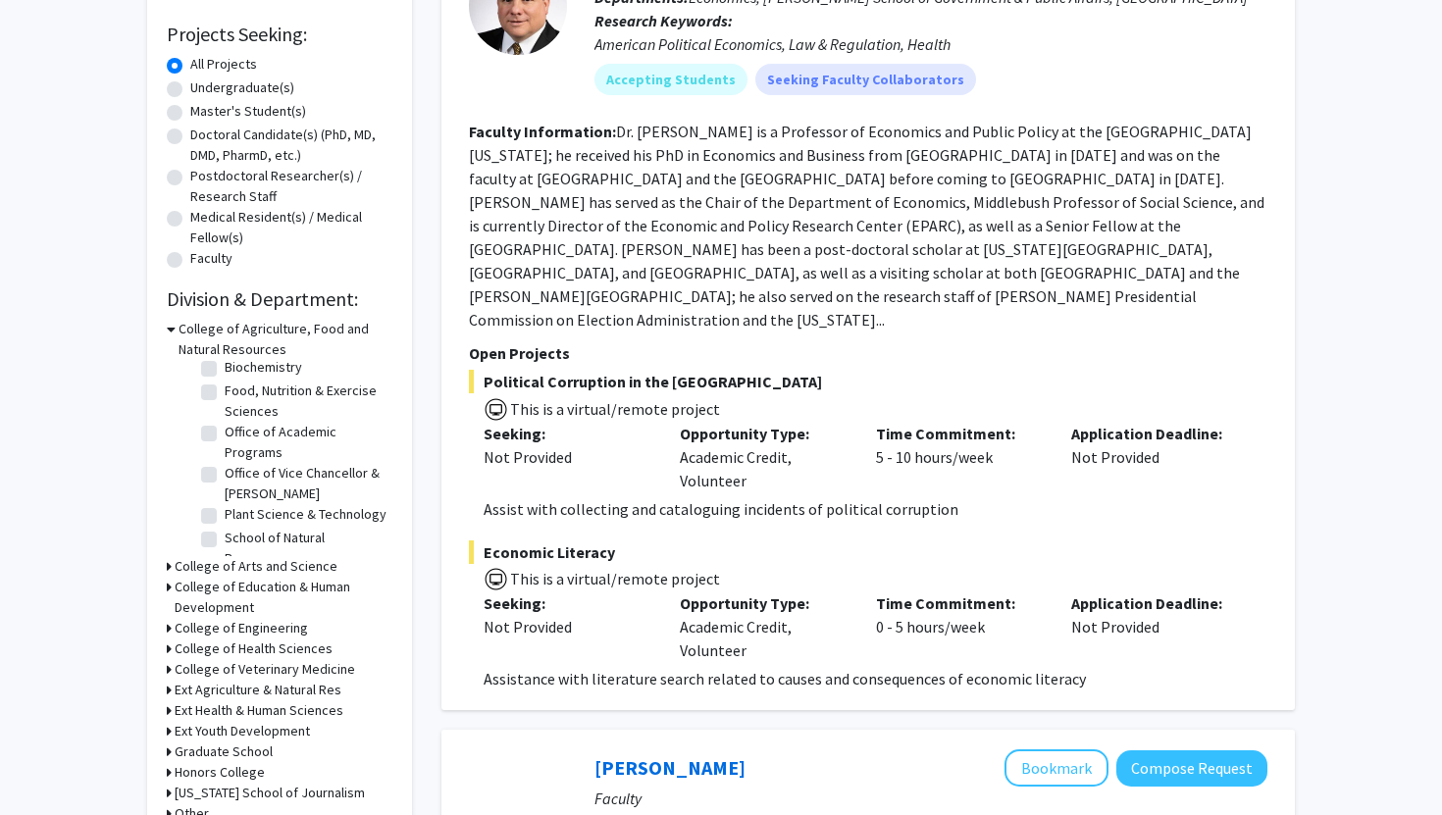
scroll to position [321, 0]
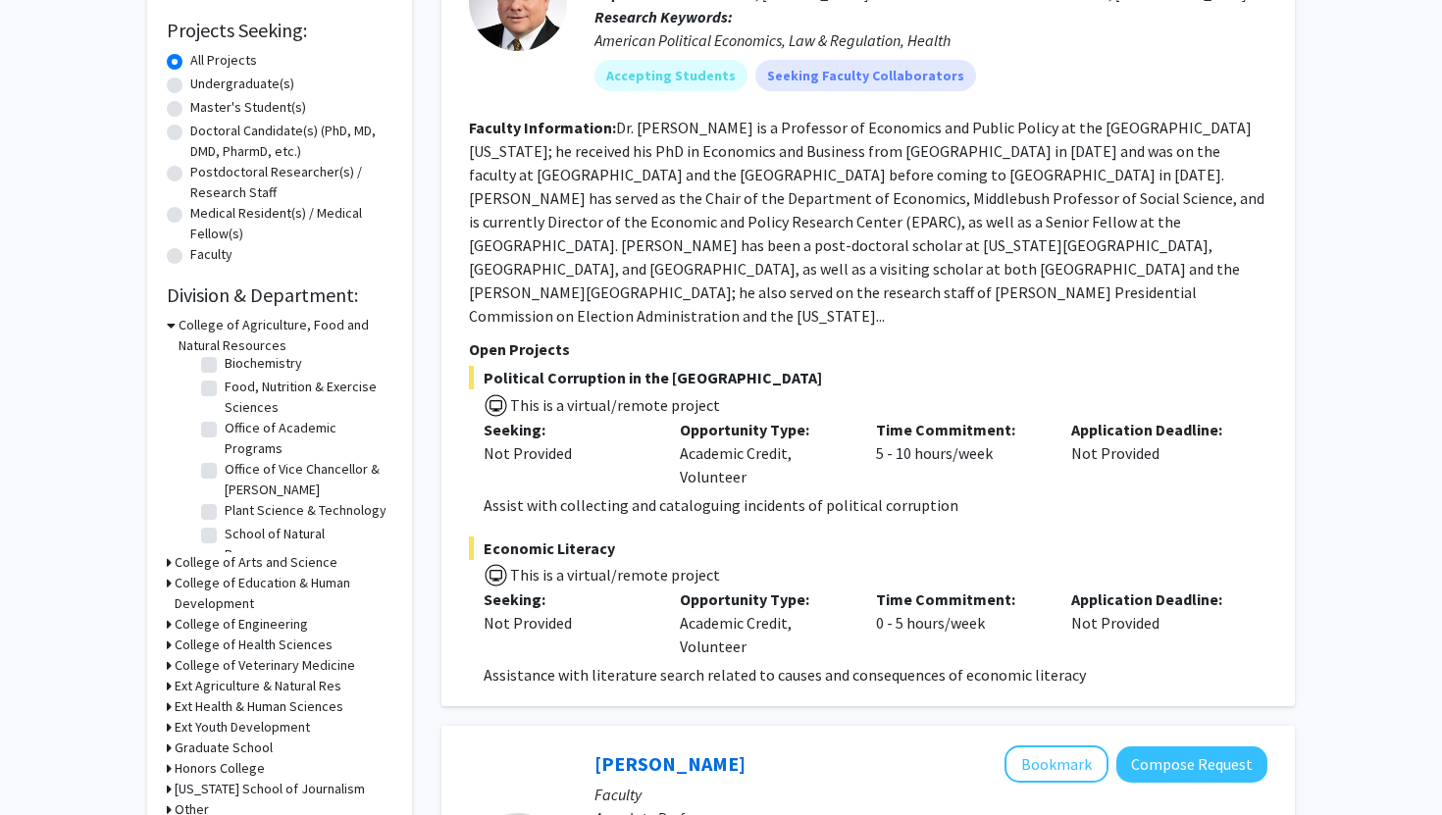
click at [204, 558] on h3 "College of Arts and Science" at bounding box center [256, 562] width 163 height 21
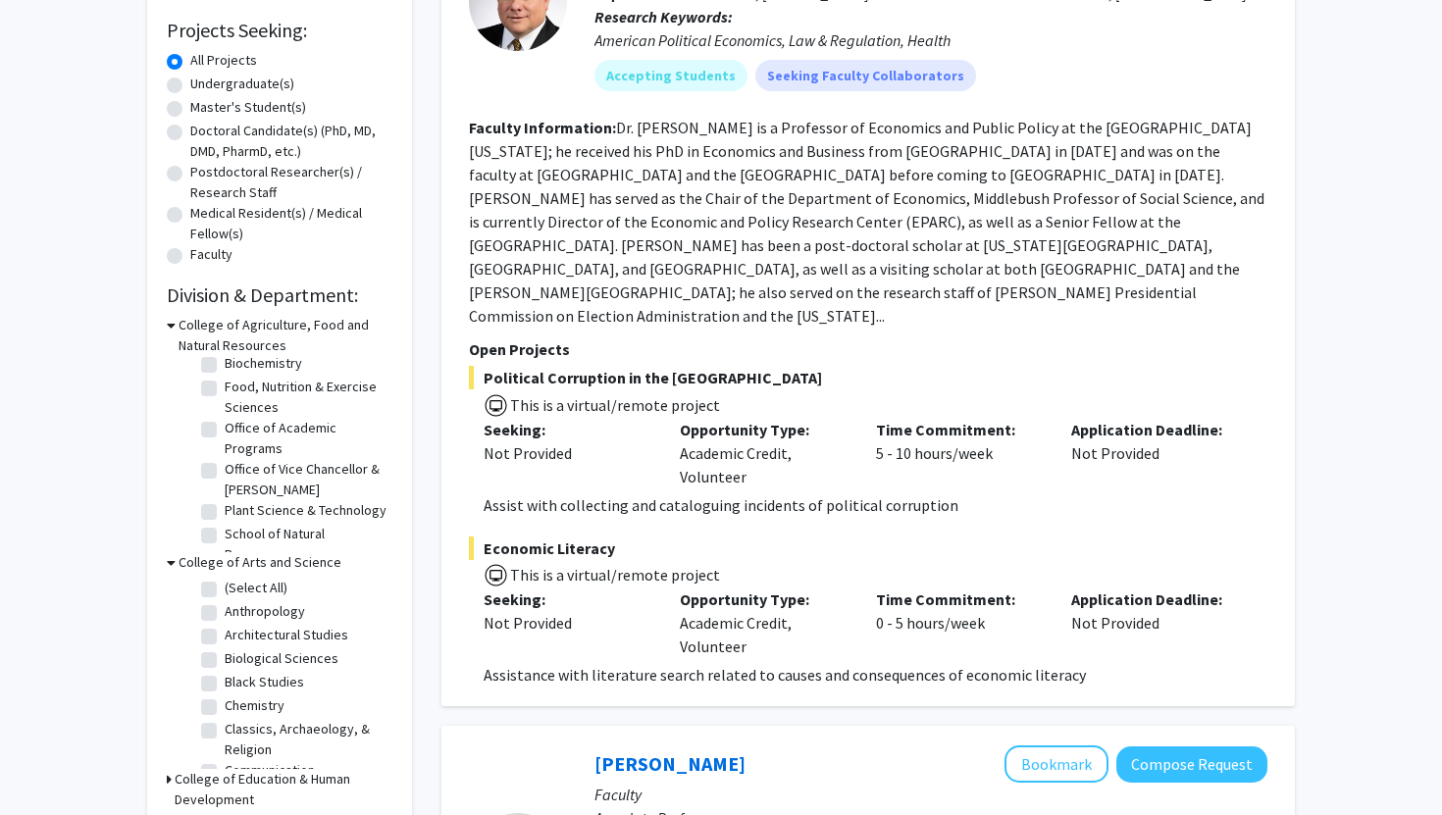
scroll to position [667, 0]
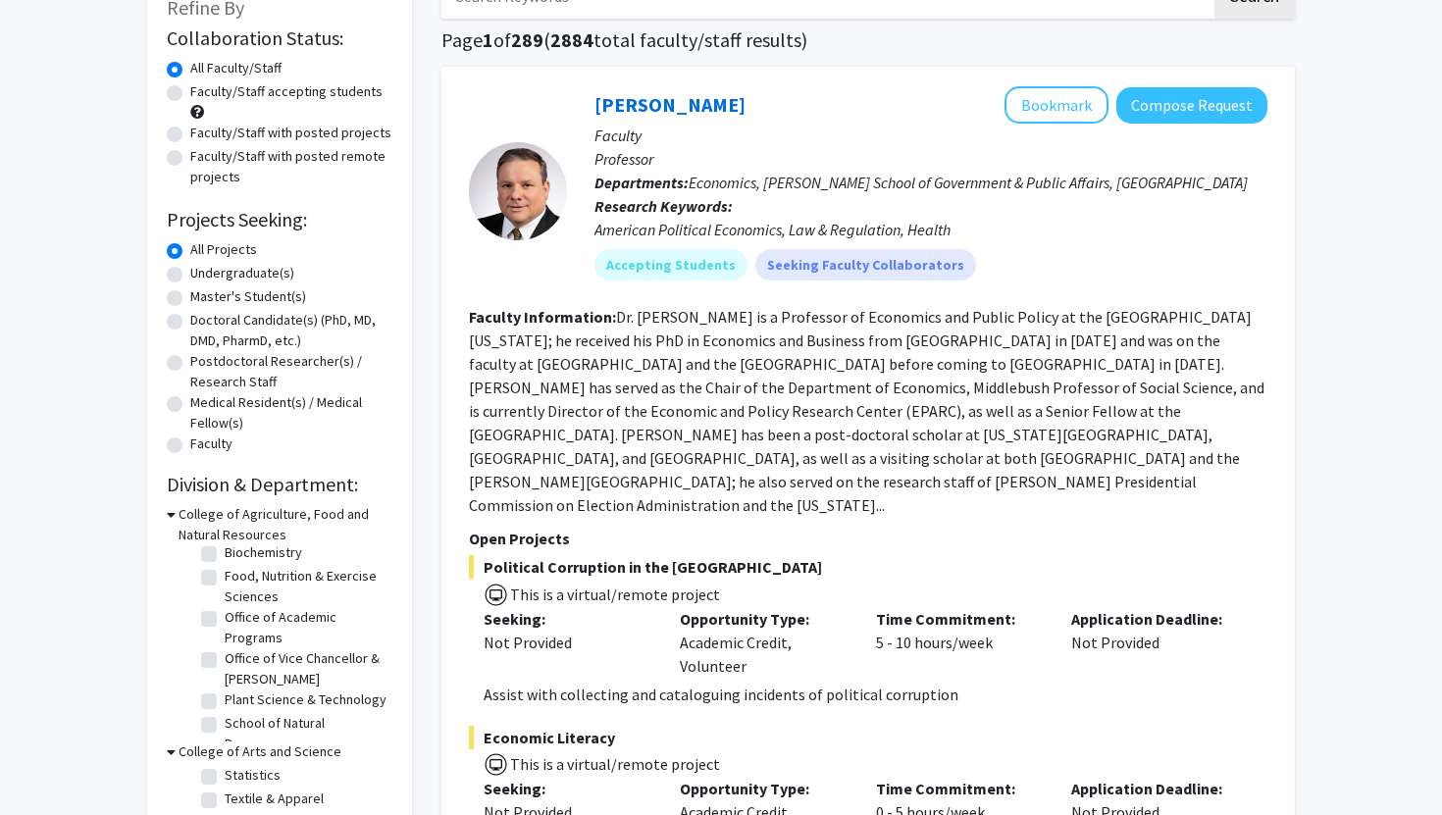
scroll to position [0, 0]
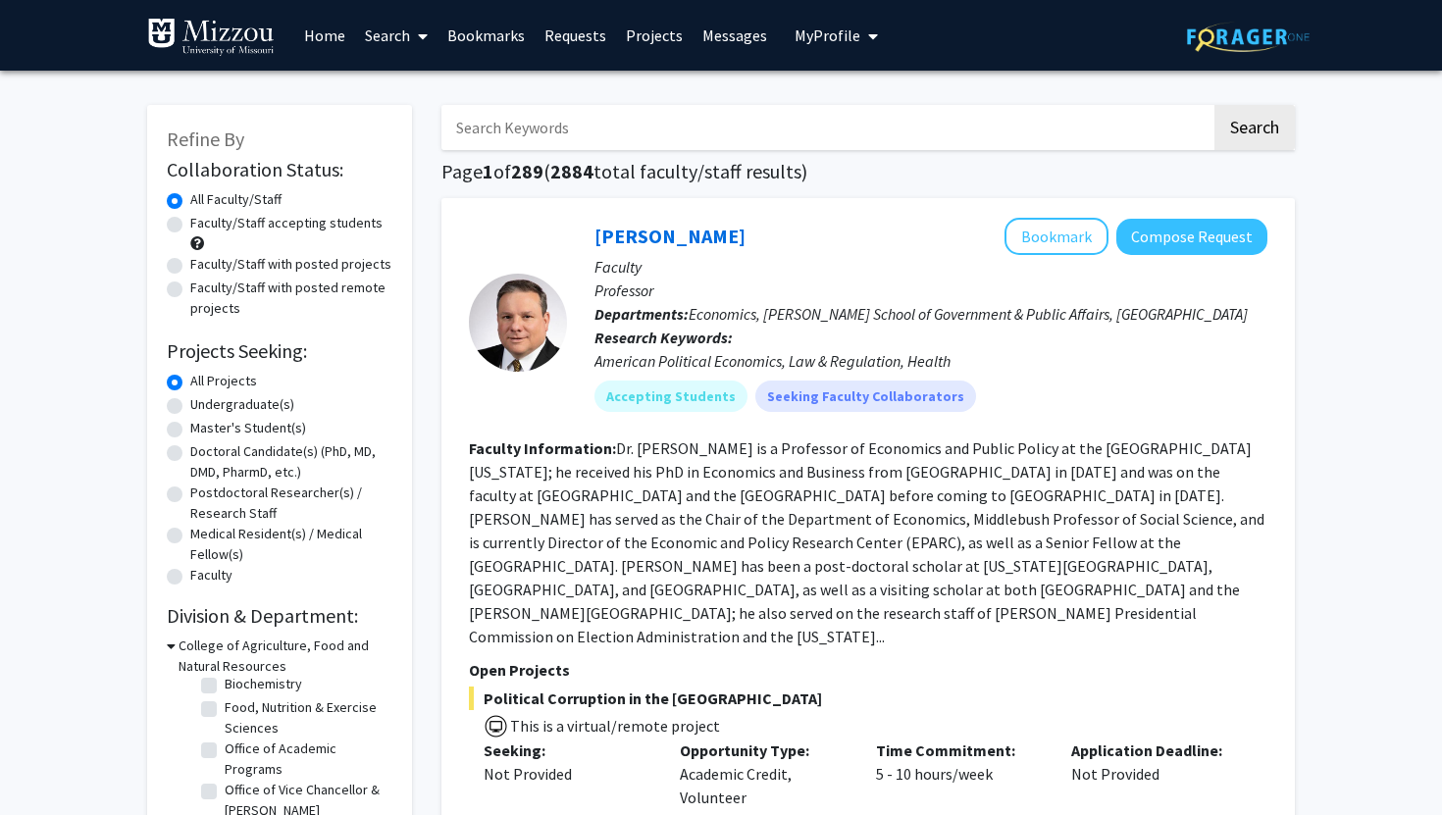
click at [296, 230] on label "Faculty/Staff accepting students" at bounding box center [286, 223] width 192 height 21
click at [203, 226] on input "Faculty/Staff accepting students" at bounding box center [196, 219] width 13 height 13
radio input "true"
click at [215, 397] on label "Undergraduate(s)" at bounding box center [242, 404] width 104 height 21
click at [203, 397] on input "Undergraduate(s)" at bounding box center [196, 400] width 13 height 13
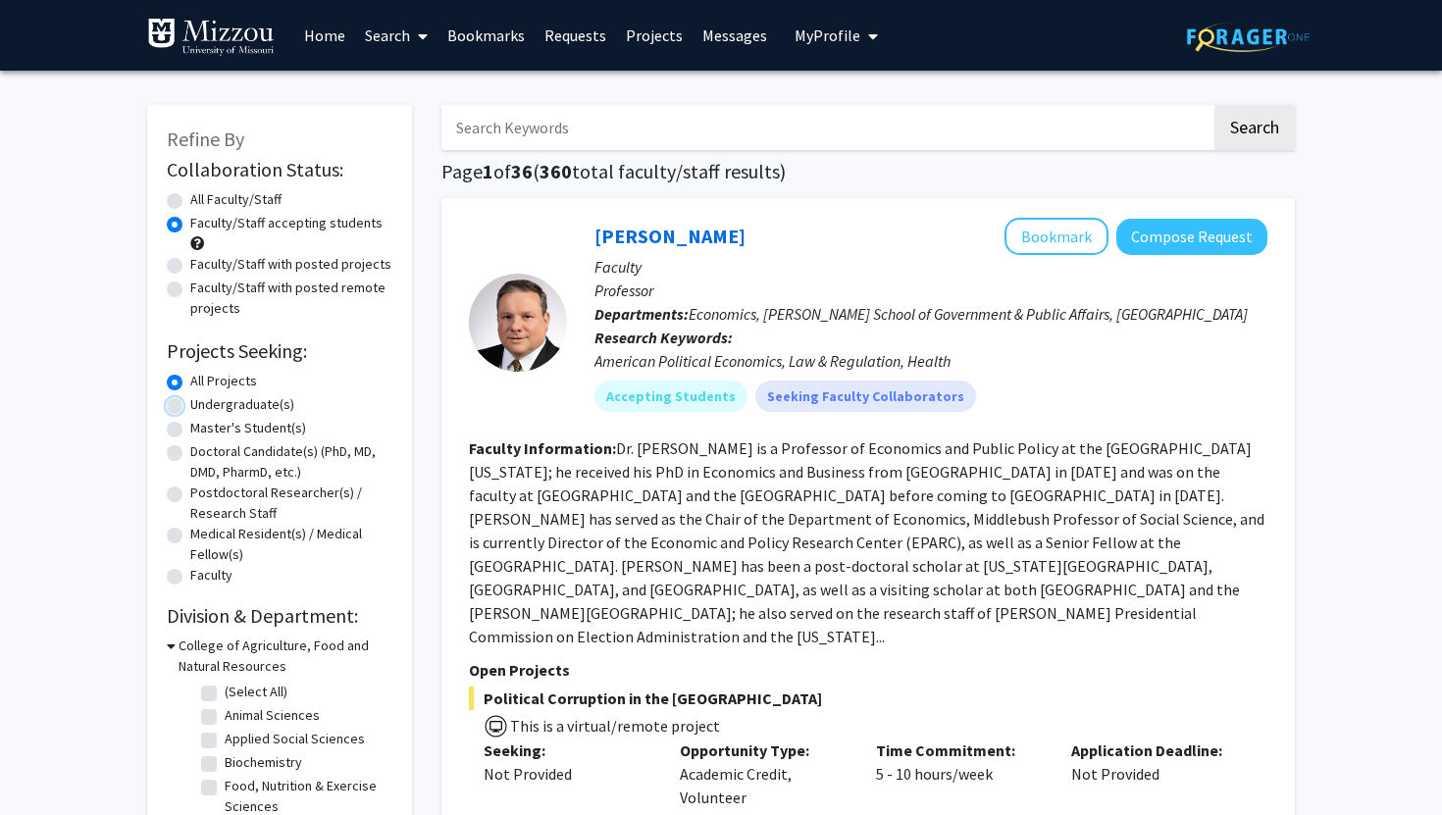
radio input "true"
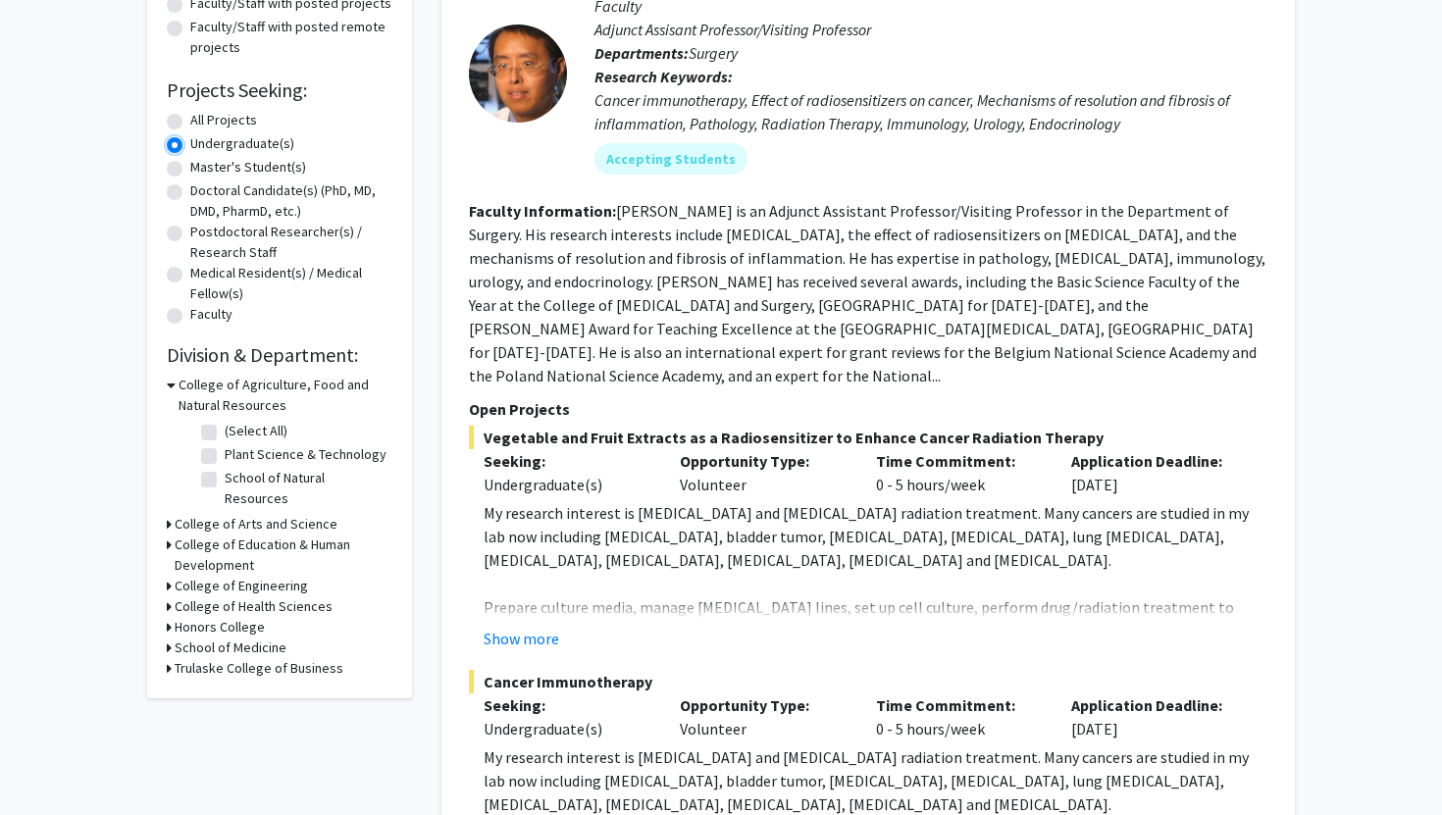
scroll to position [263, 0]
click at [205, 512] on h3 "College of Arts and Science" at bounding box center [256, 522] width 163 height 21
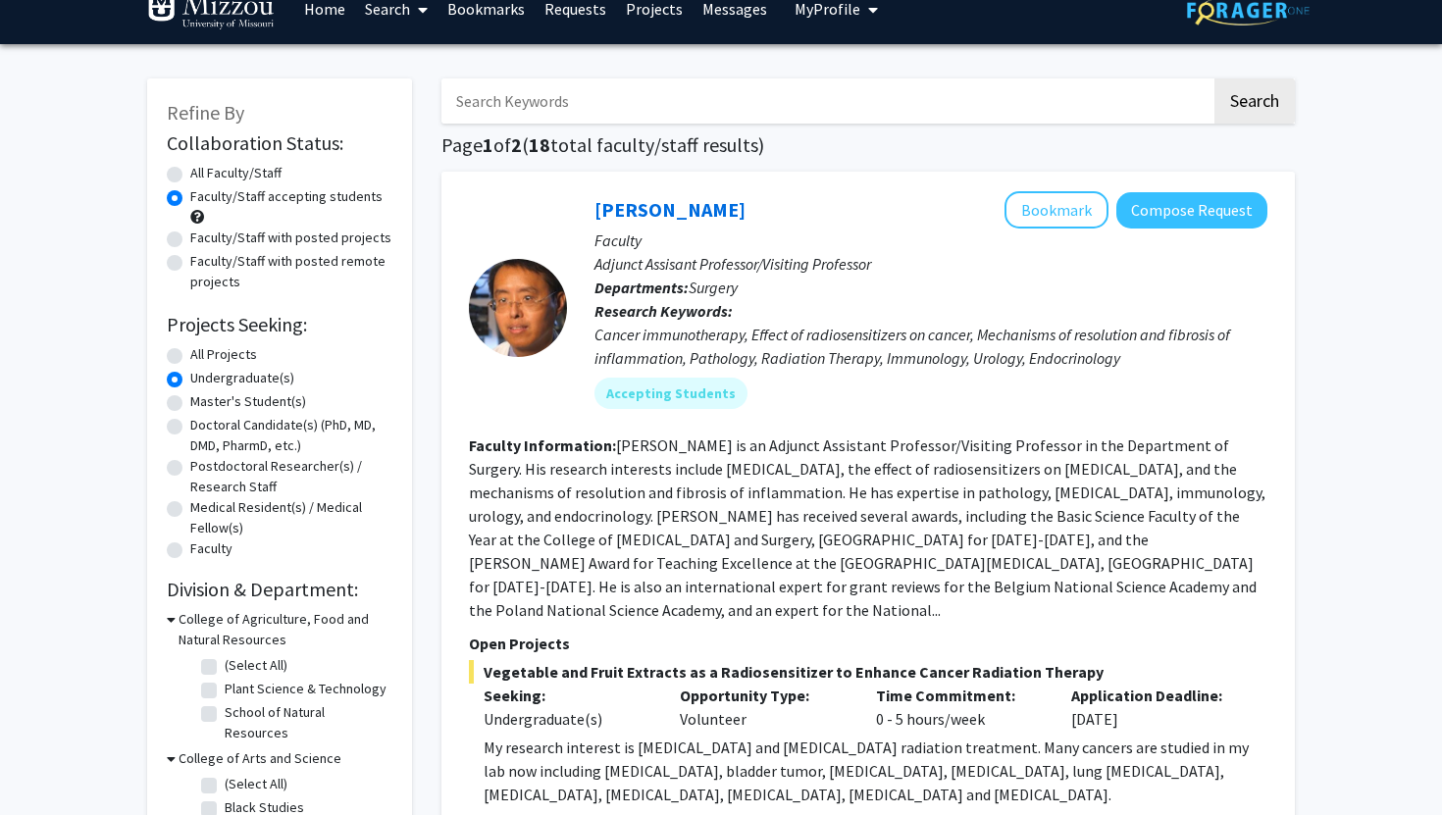
scroll to position [0, 0]
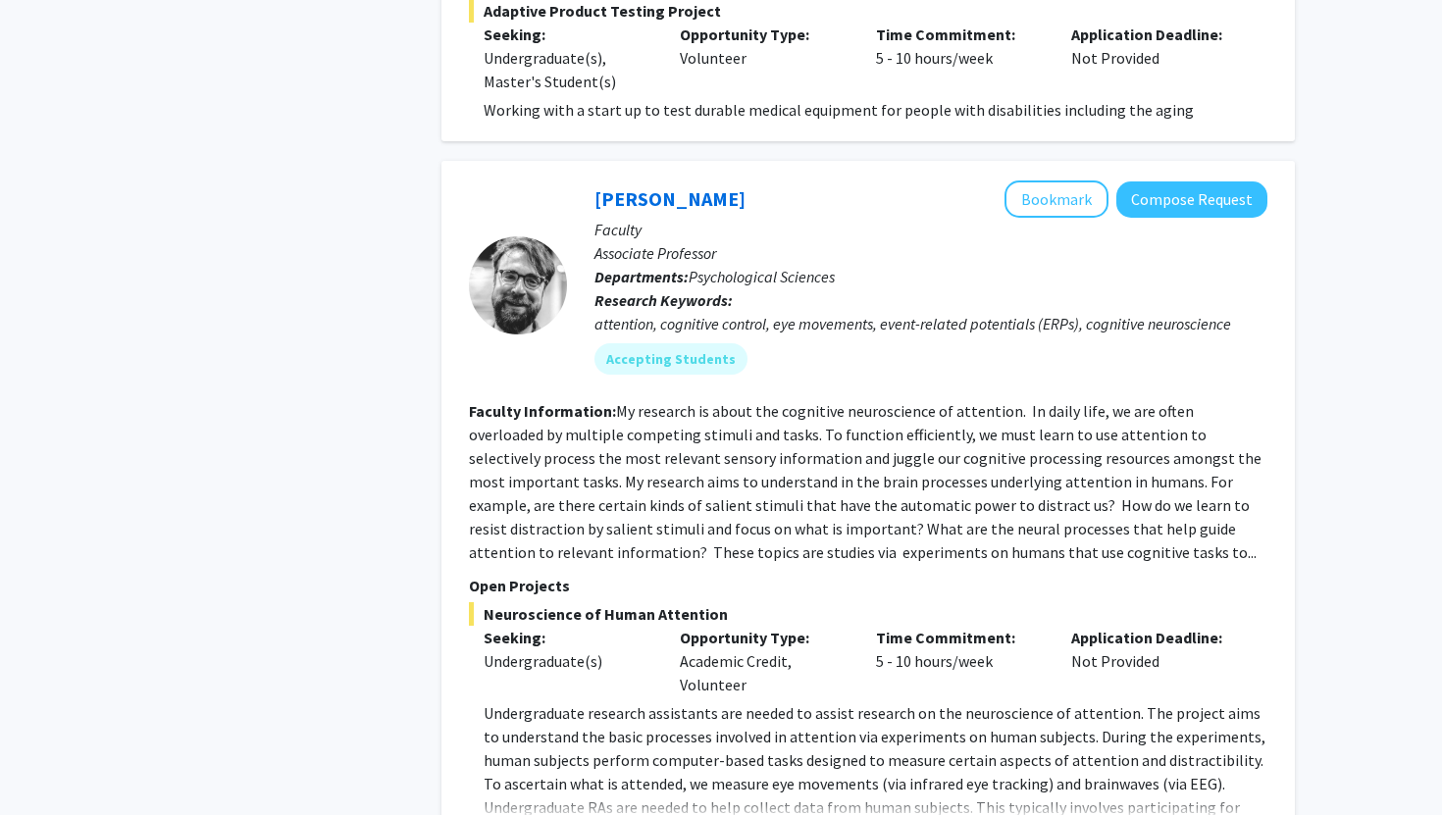
scroll to position [5944, 0]
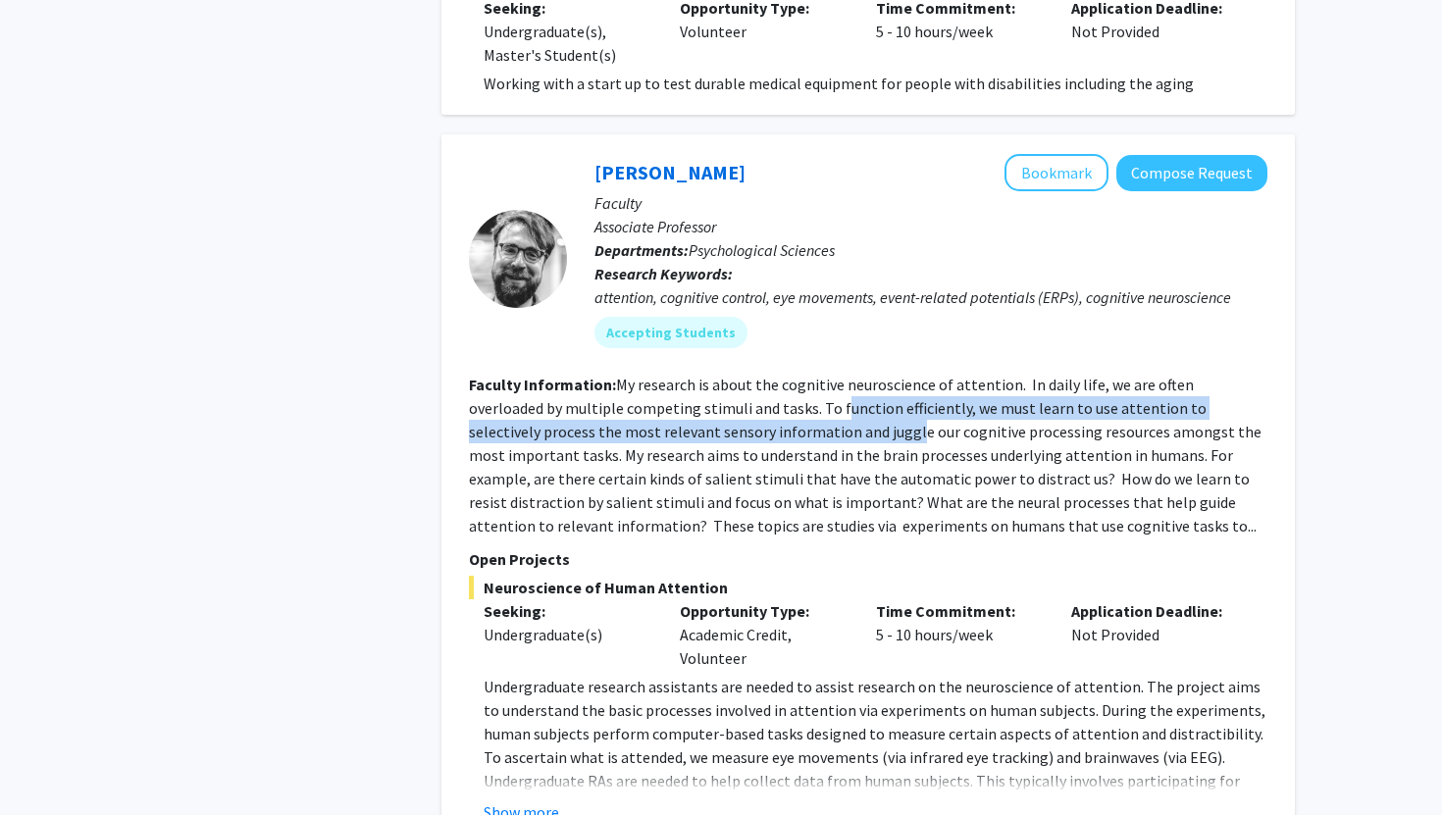
drag, startPoint x: 760, startPoint y: 341, endPoint x: 760, endPoint y: 369, distance: 27.5
click at [760, 375] on fg-read-more "My research is about the cognitive neuroscience of attention. In daily life, we…" at bounding box center [865, 455] width 793 height 161
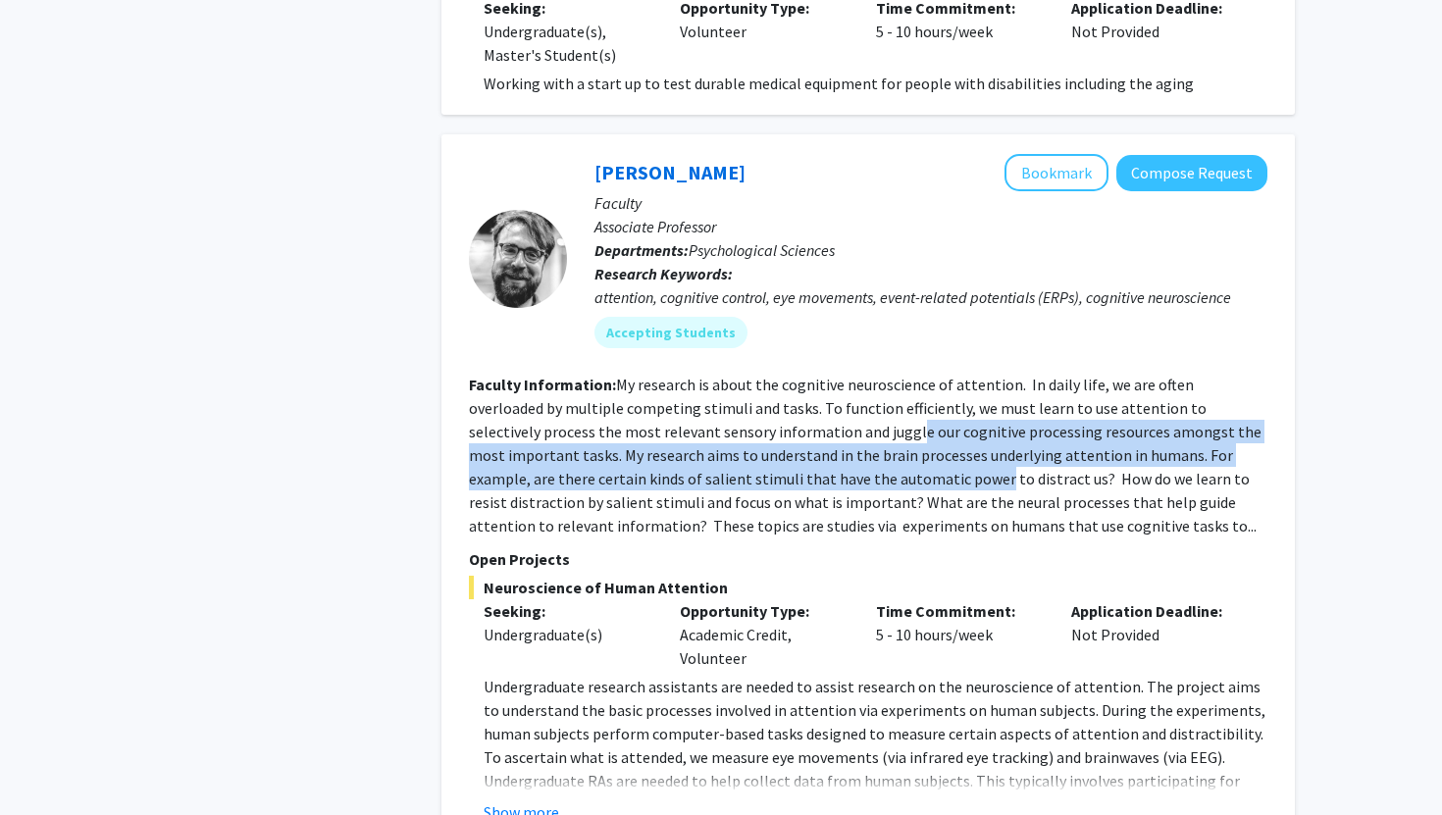
drag, startPoint x: 758, startPoint y: 362, endPoint x: 765, endPoint y: 409, distance: 47.6
click at [765, 409] on fg-read-more "My research is about the cognitive neuroscience of attention. In daily life, we…" at bounding box center [865, 455] width 793 height 161
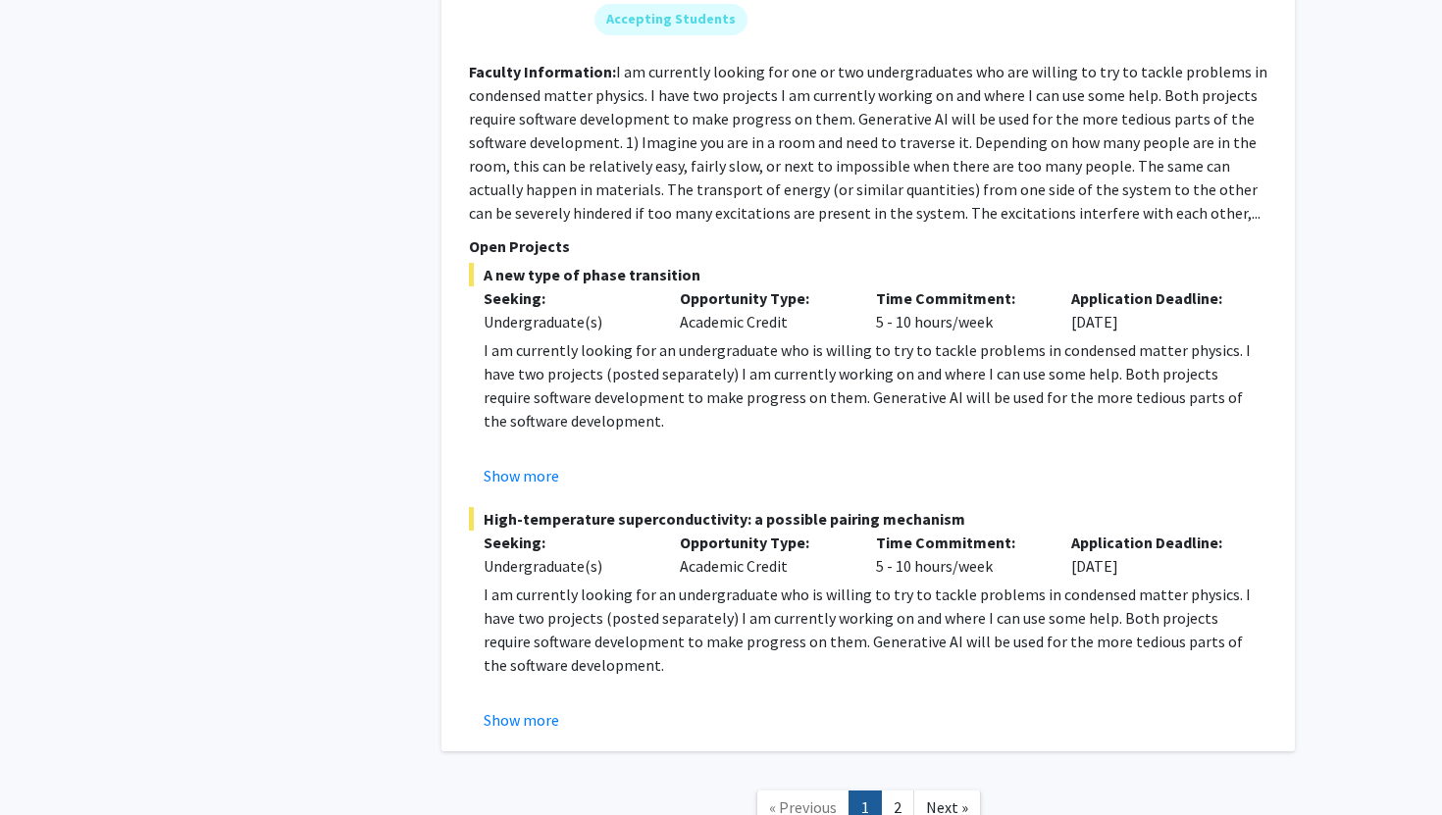
scroll to position [8744, 0]
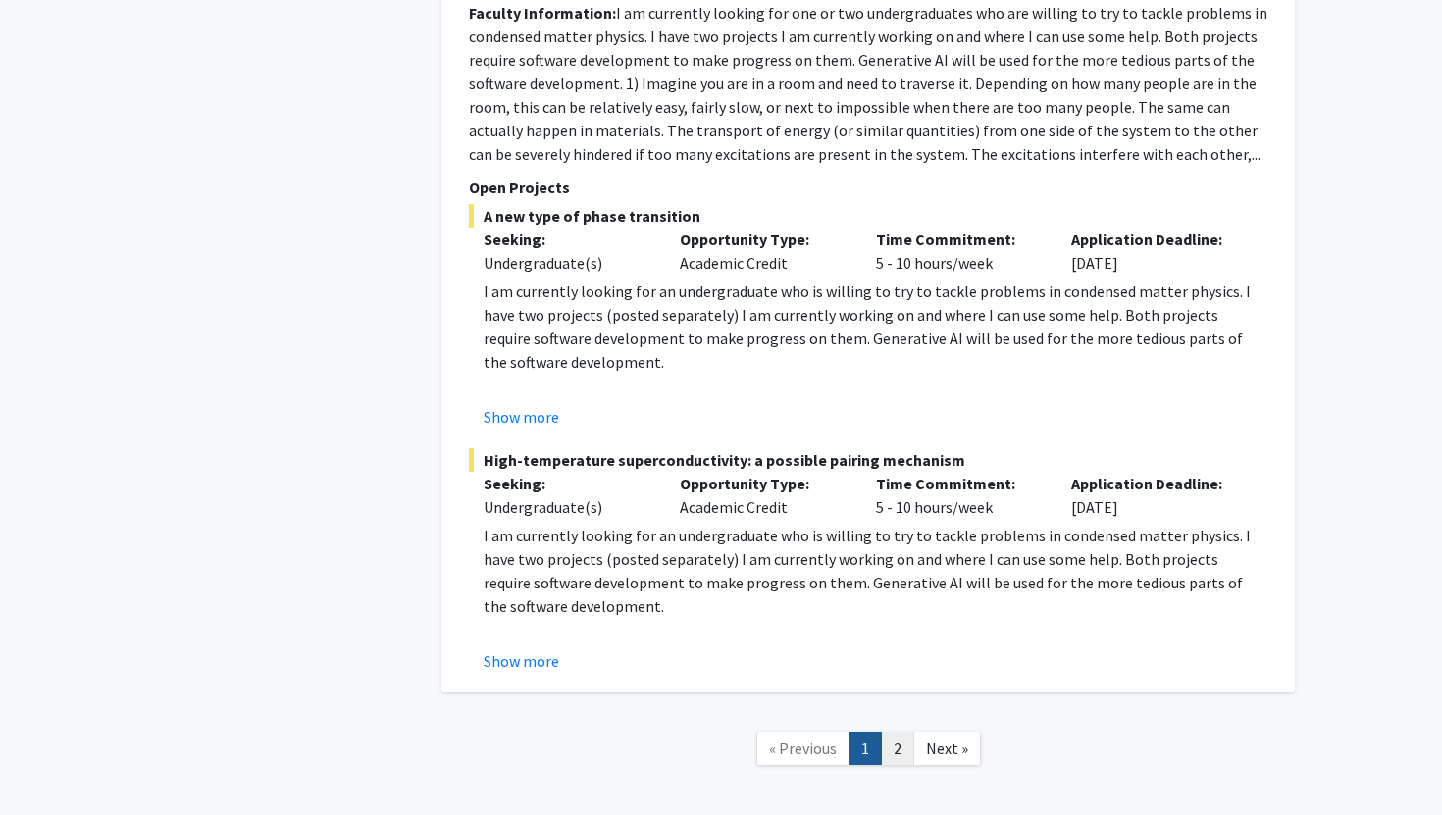
click at [886, 732] on link "2" at bounding box center [897, 749] width 33 height 34
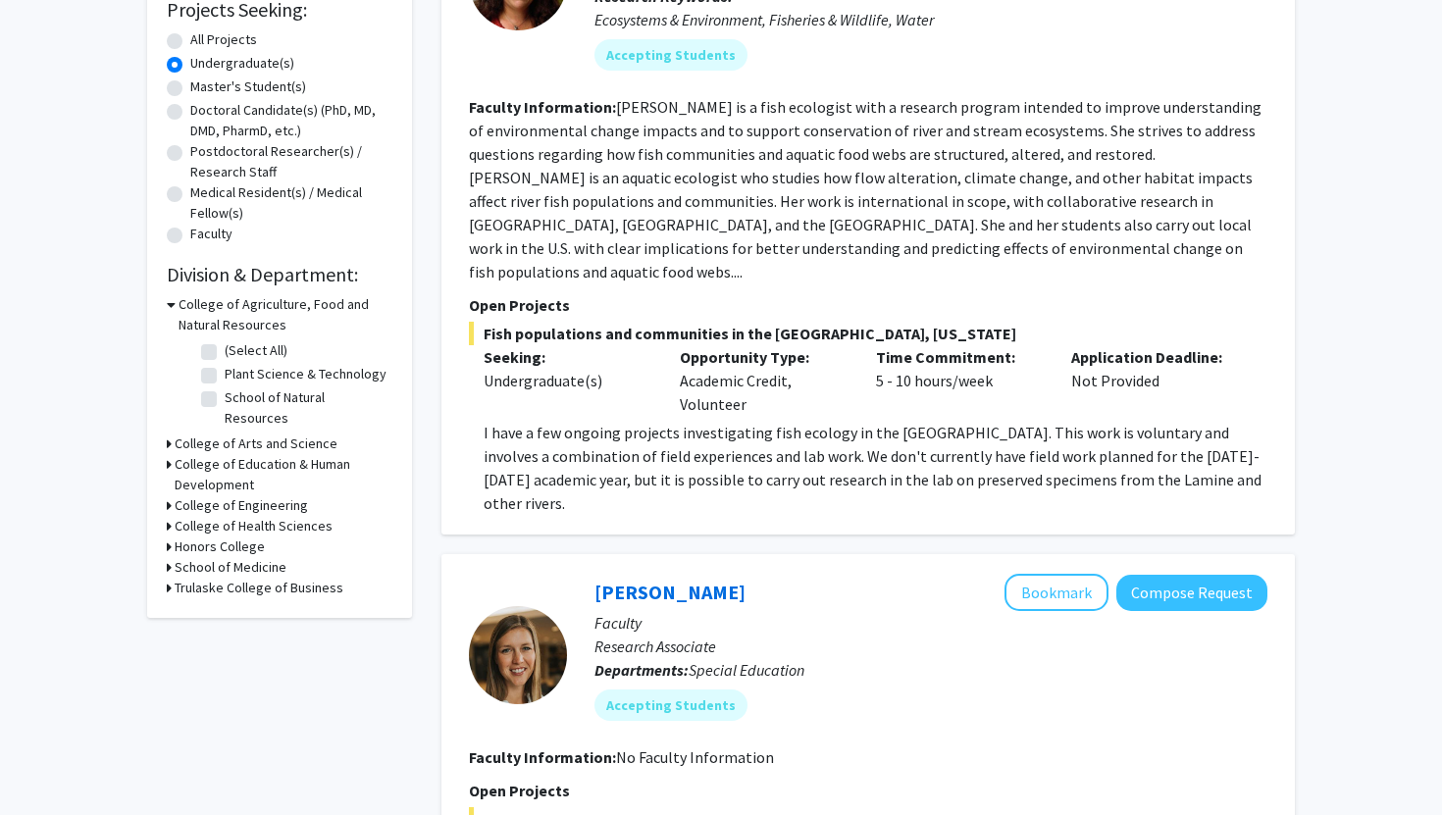
scroll to position [352, 0]
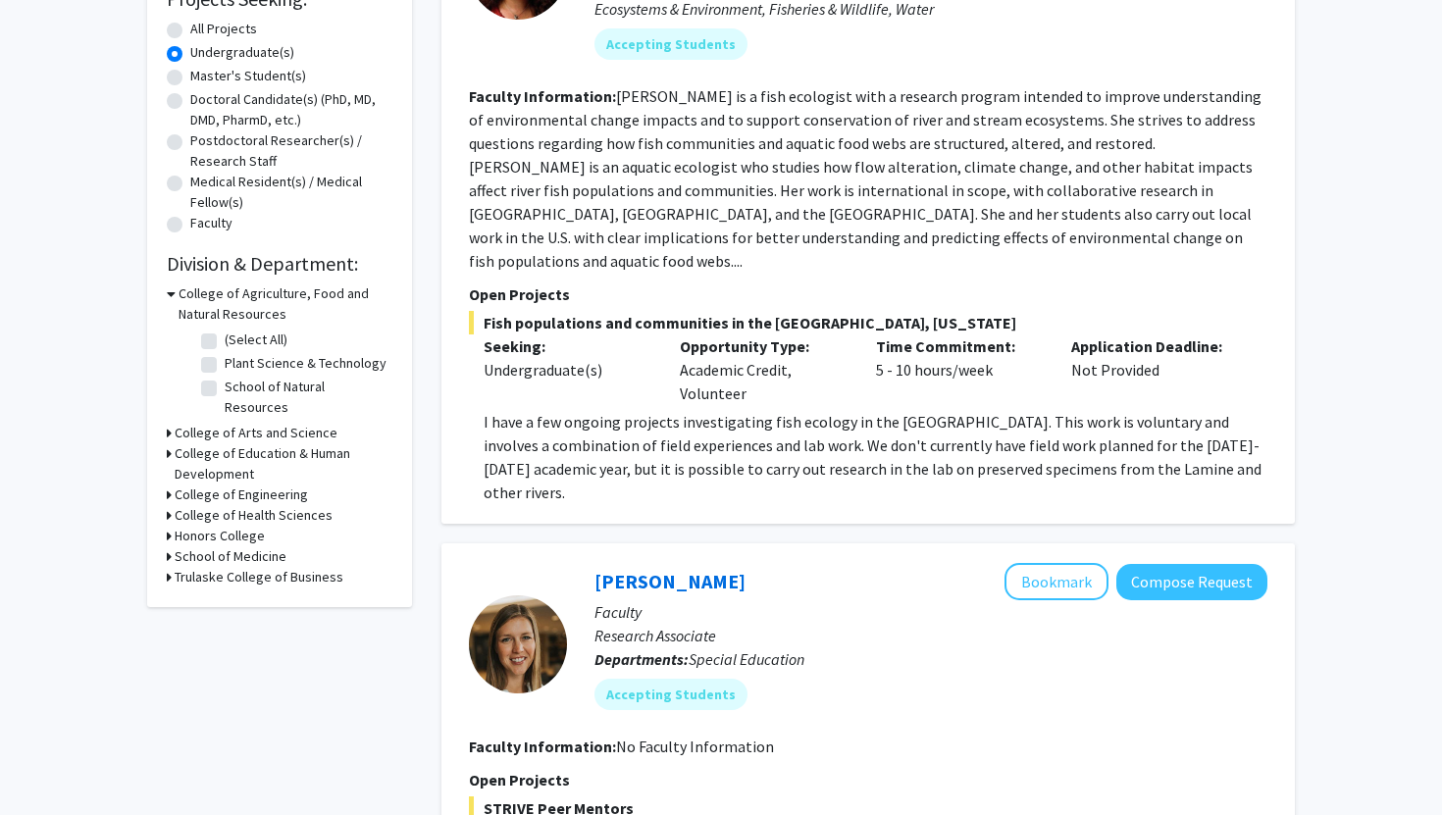
click at [216, 423] on h3 "College of Arts and Science" at bounding box center [256, 433] width 163 height 21
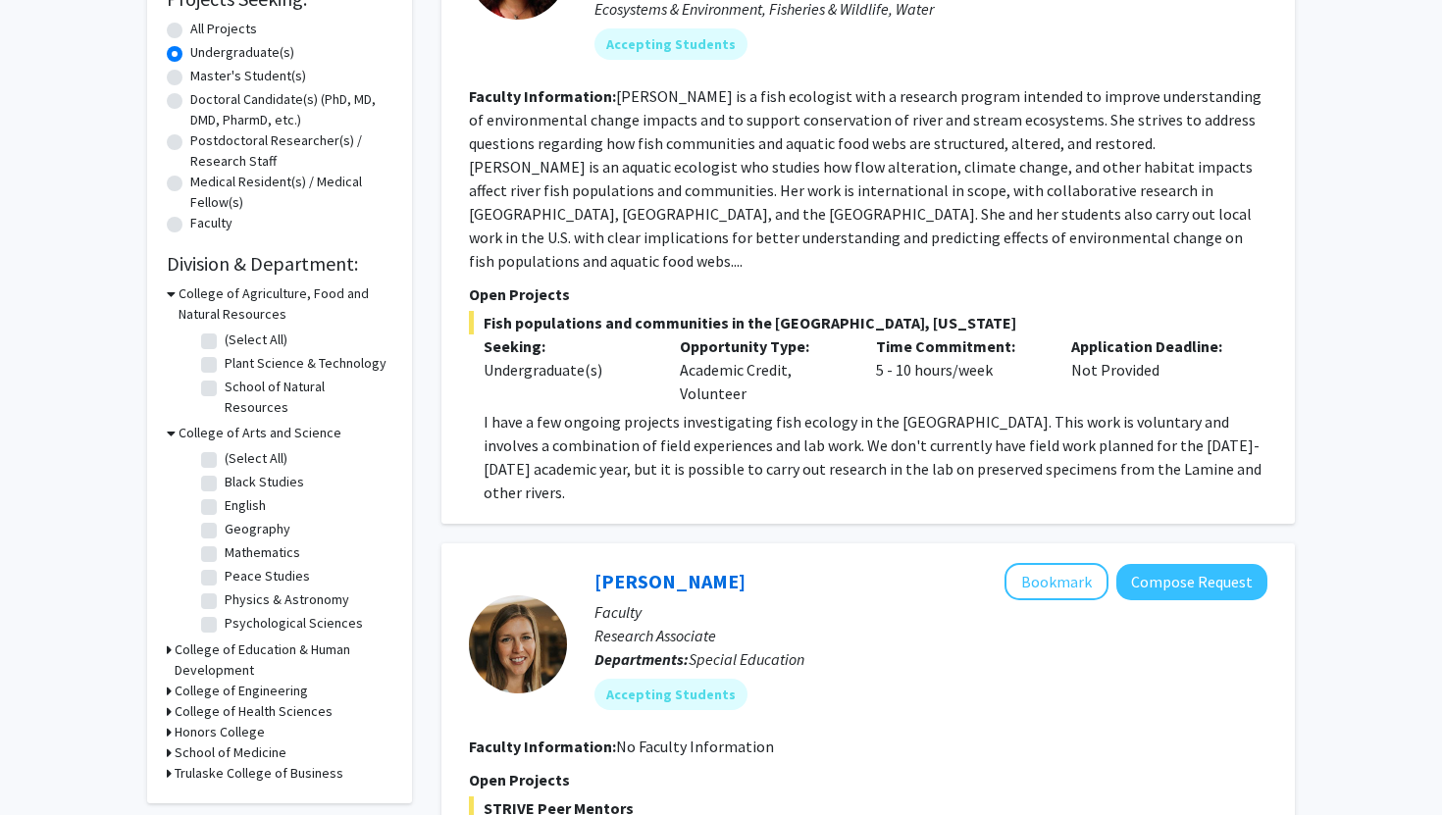
click at [225, 613] on label "Psychological Sciences" at bounding box center [294, 623] width 138 height 21
click at [225, 613] on input "Psychological Sciences" at bounding box center [231, 619] width 13 height 13
checkbox input "true"
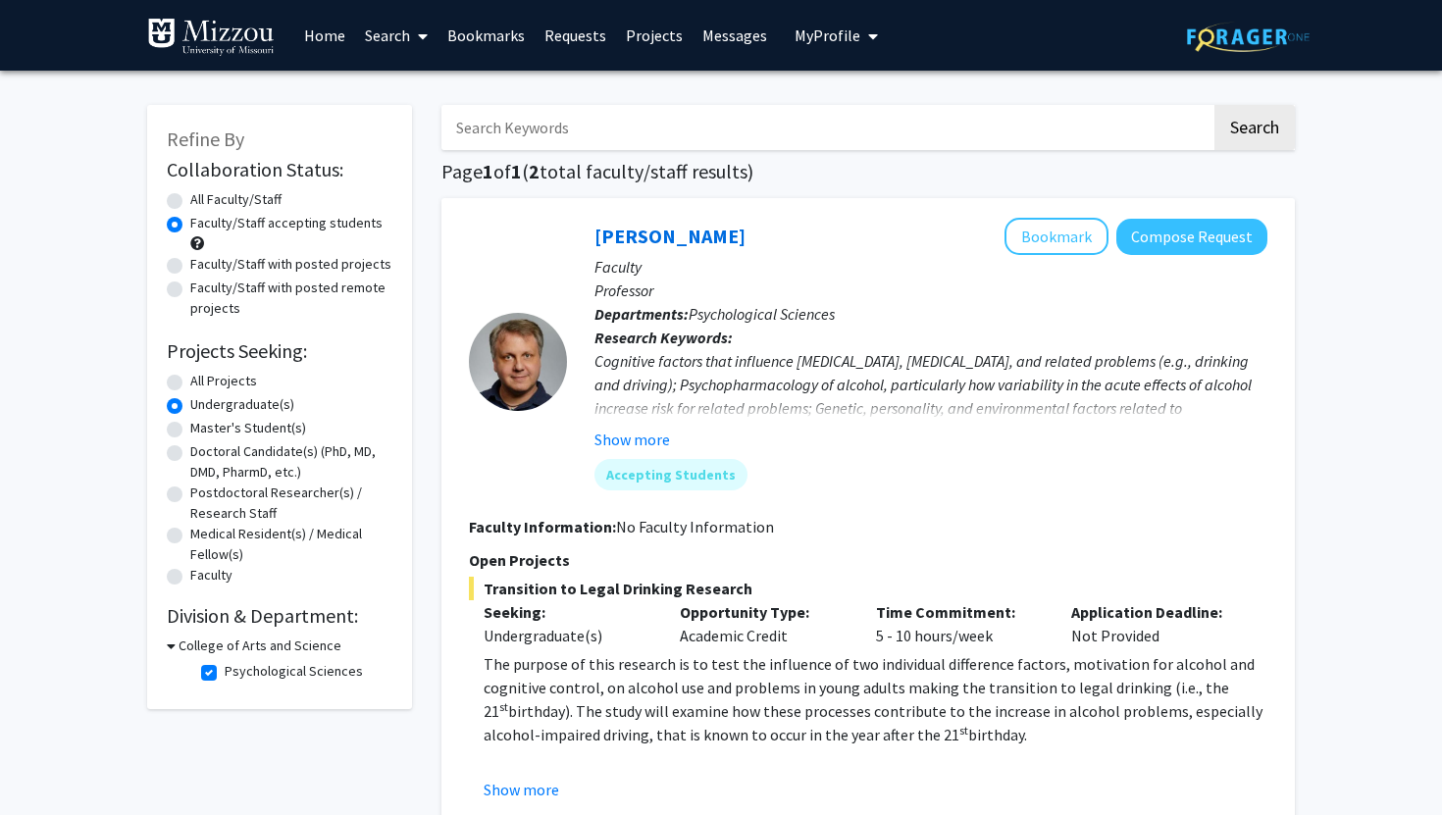
click at [189, 642] on h3 "College of Arts and Science" at bounding box center [260, 646] width 163 height 21
click at [189, 642] on h3 "College of Arts and Science" at bounding box center [256, 646] width 163 height 21
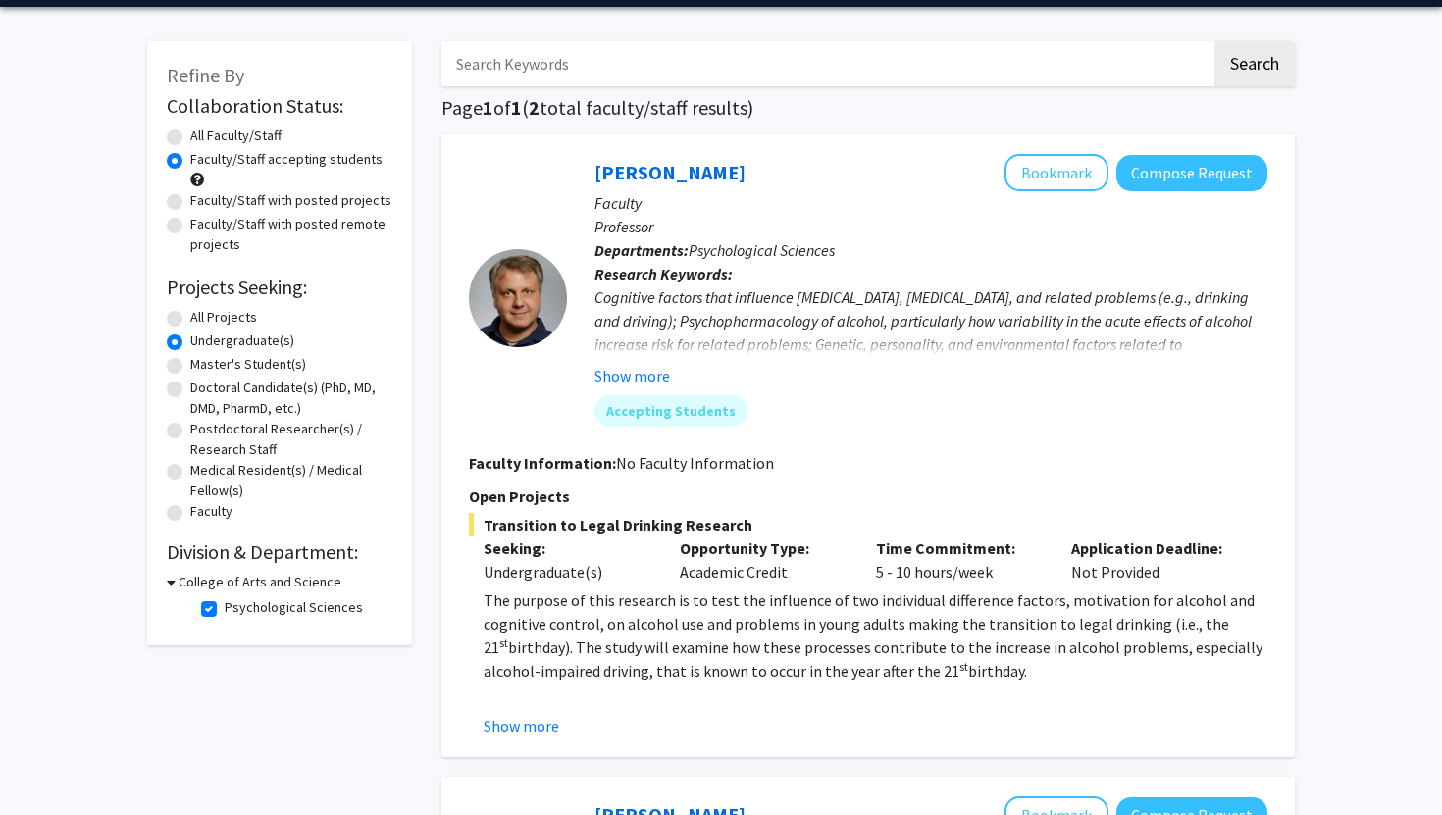
scroll to position [63, 0]
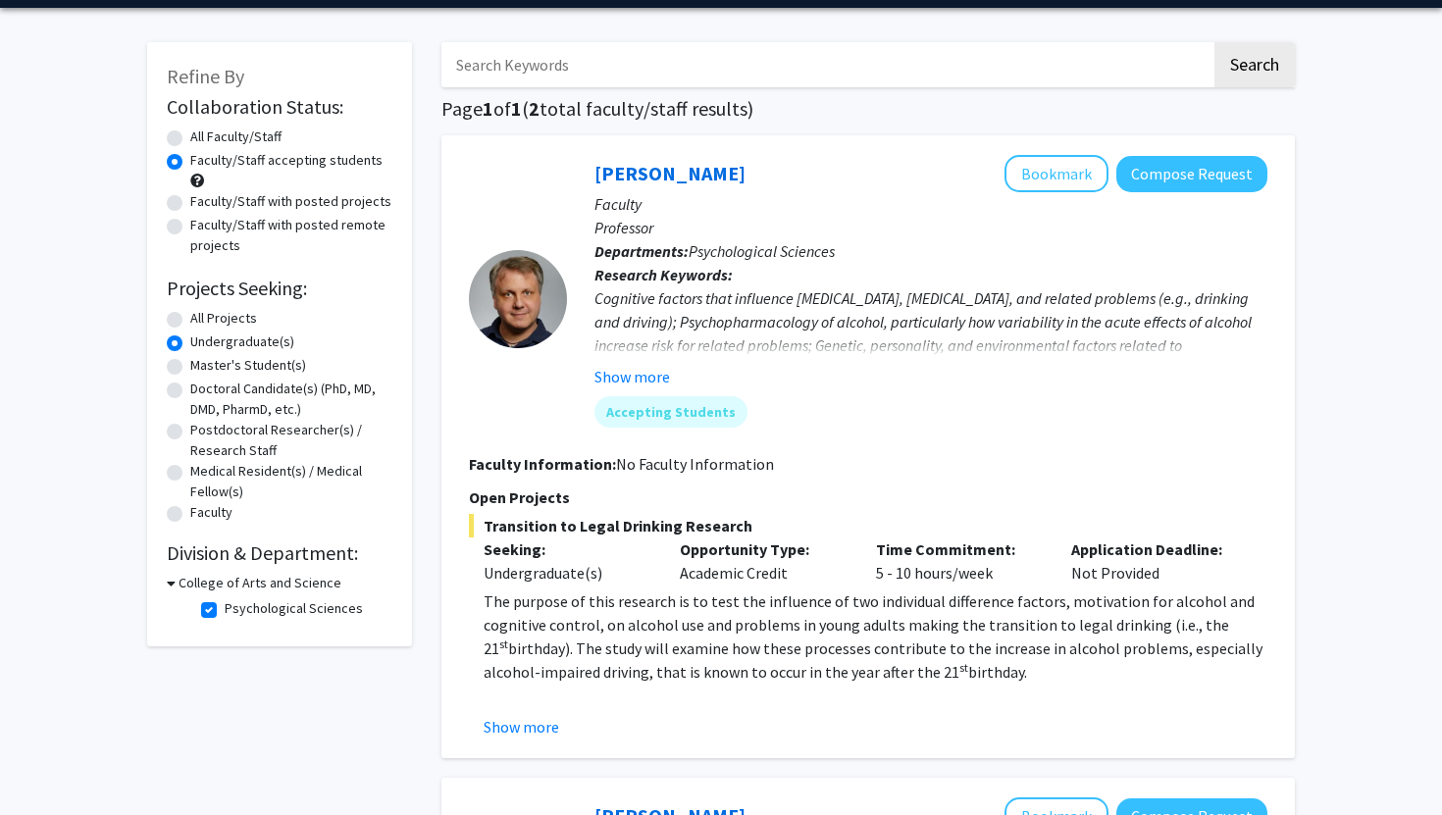
click at [209, 597] on fg-checkbox-list "Psychological Sciences Psychological Sciences" at bounding box center [294, 609] width 196 height 33
click at [210, 599] on fg-checkbox "Psychological Sciences Psychological Sciences" at bounding box center [294, 610] width 186 height 24
